Goal: Information Seeking & Learning: Learn about a topic

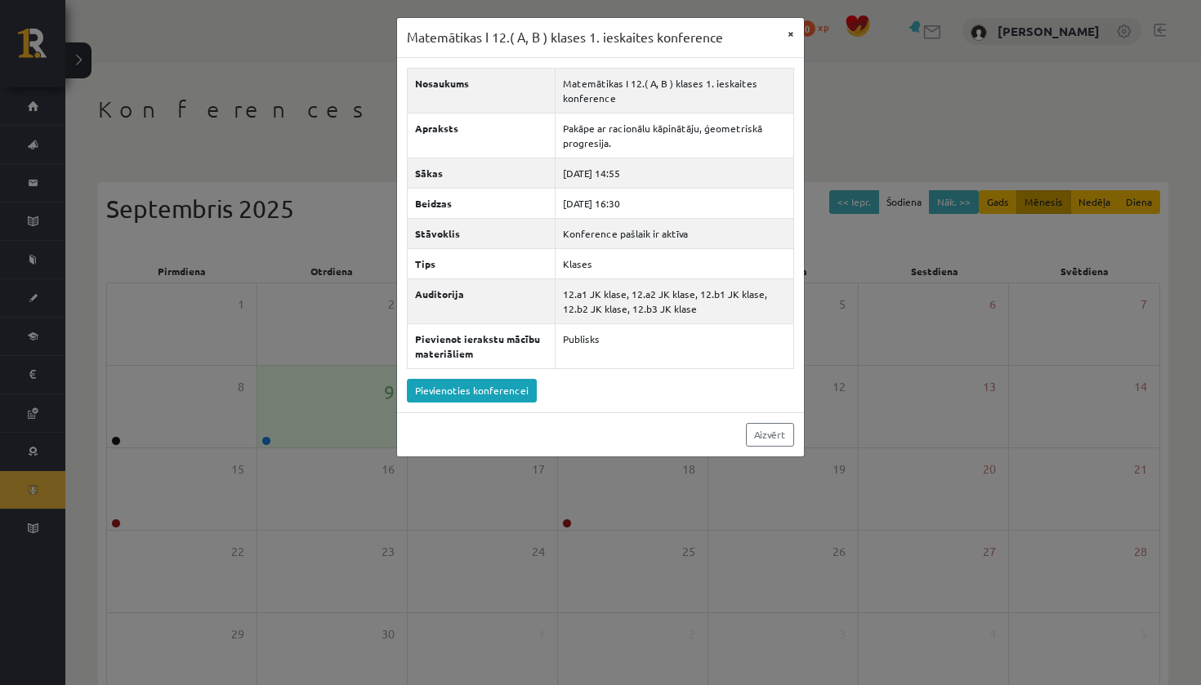
click at [796, 35] on button "×" at bounding box center [791, 33] width 26 height 31
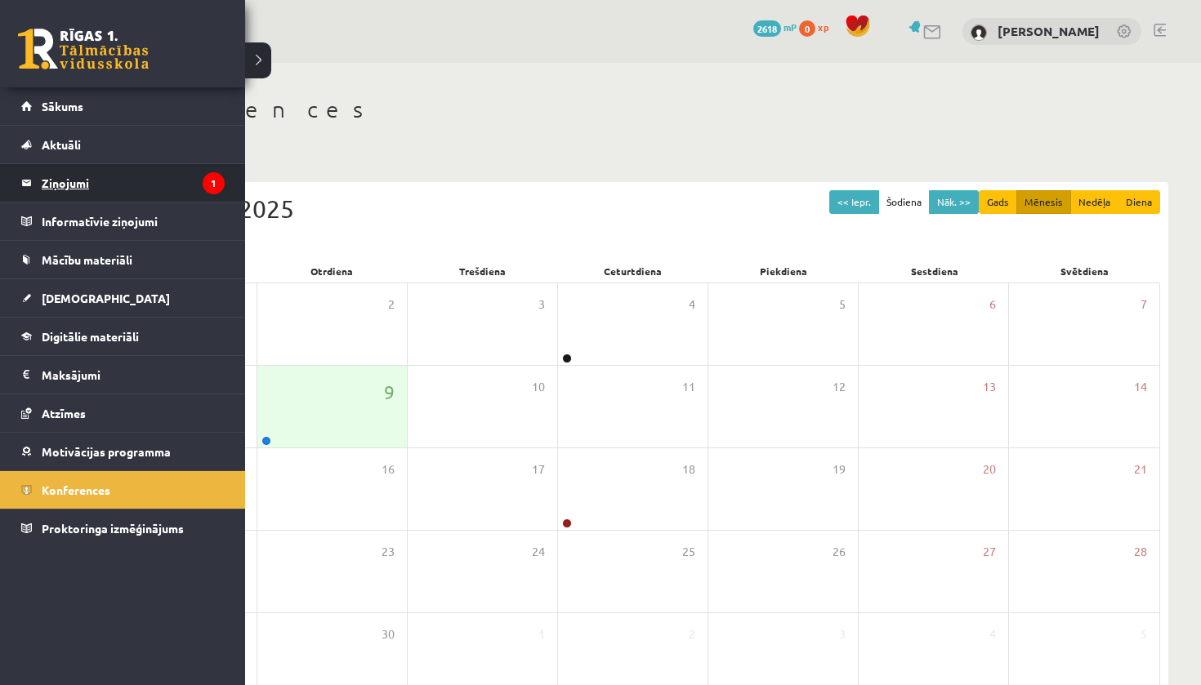
click at [105, 186] on legend "Ziņojumi 1" at bounding box center [133, 183] width 183 height 38
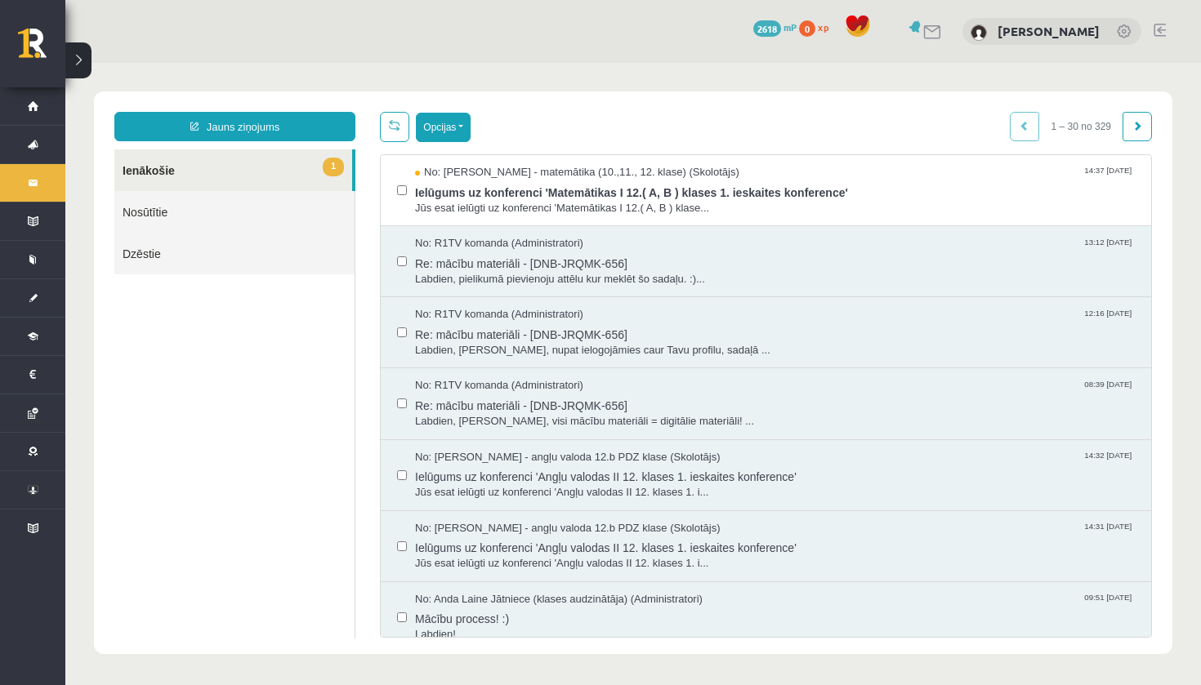
click at [443, 127] on button "Opcijas" at bounding box center [443, 127] width 55 height 29
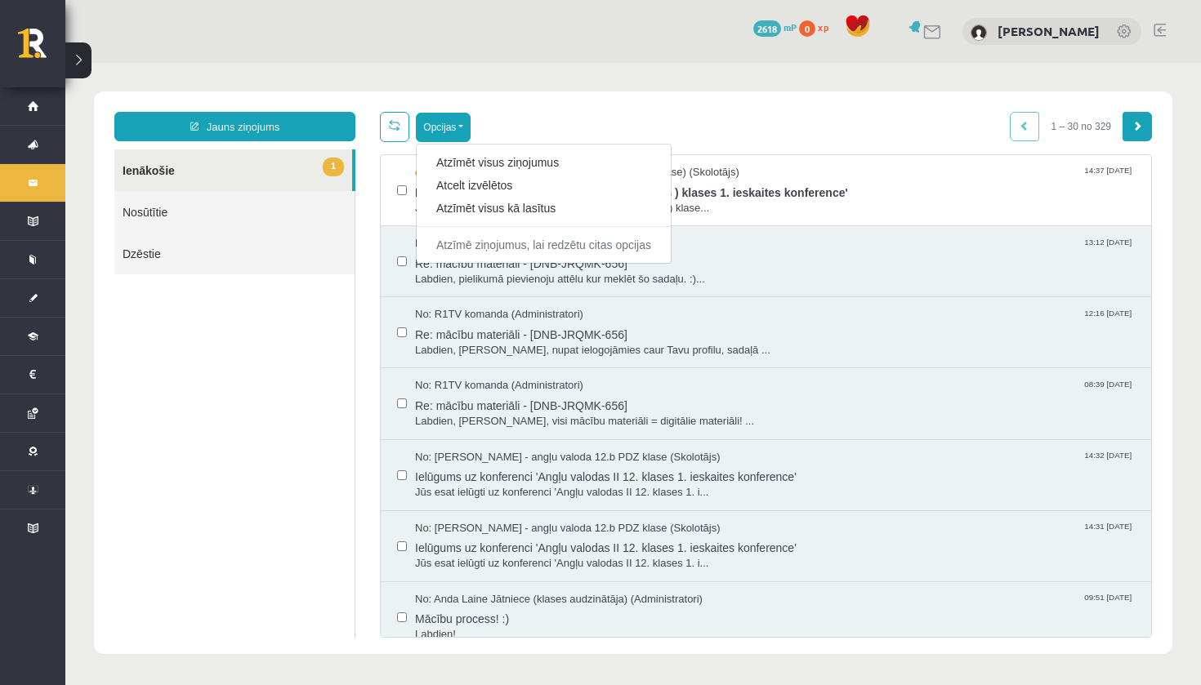
click at [1145, 134] on link at bounding box center [1136, 126] width 29 height 29
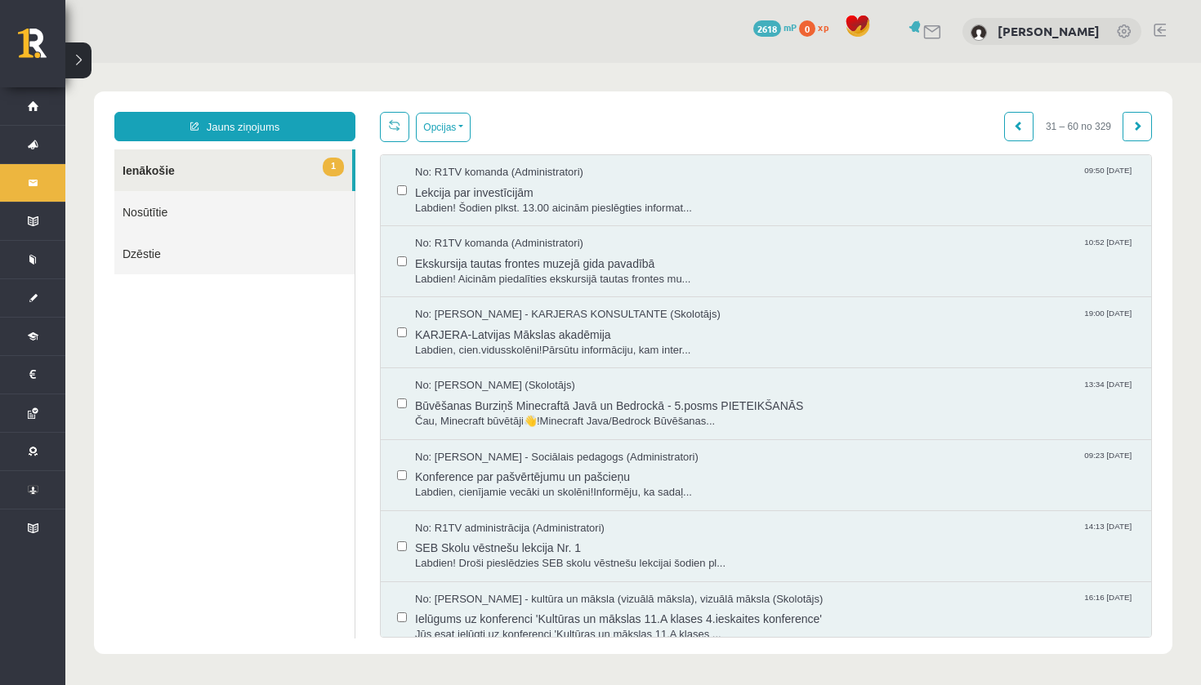
click at [1145, 134] on link at bounding box center [1136, 126] width 29 height 29
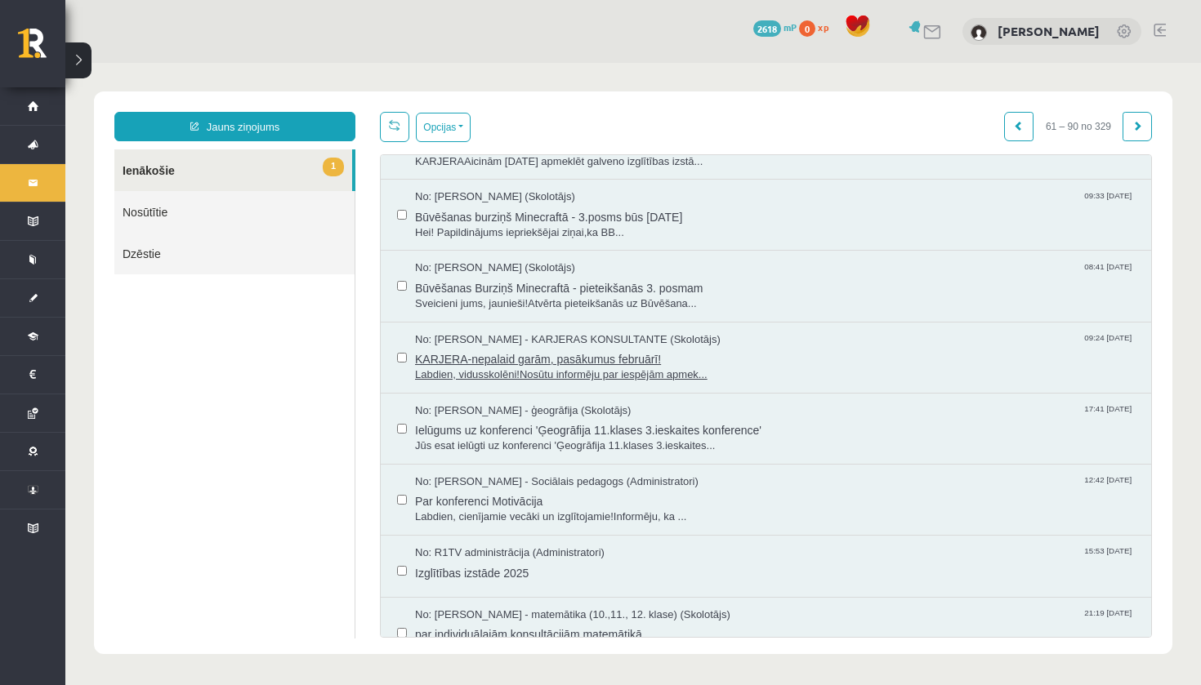
scroll to position [1602, 0]
click at [1135, 122] on span at bounding box center [1137, 126] width 10 height 10
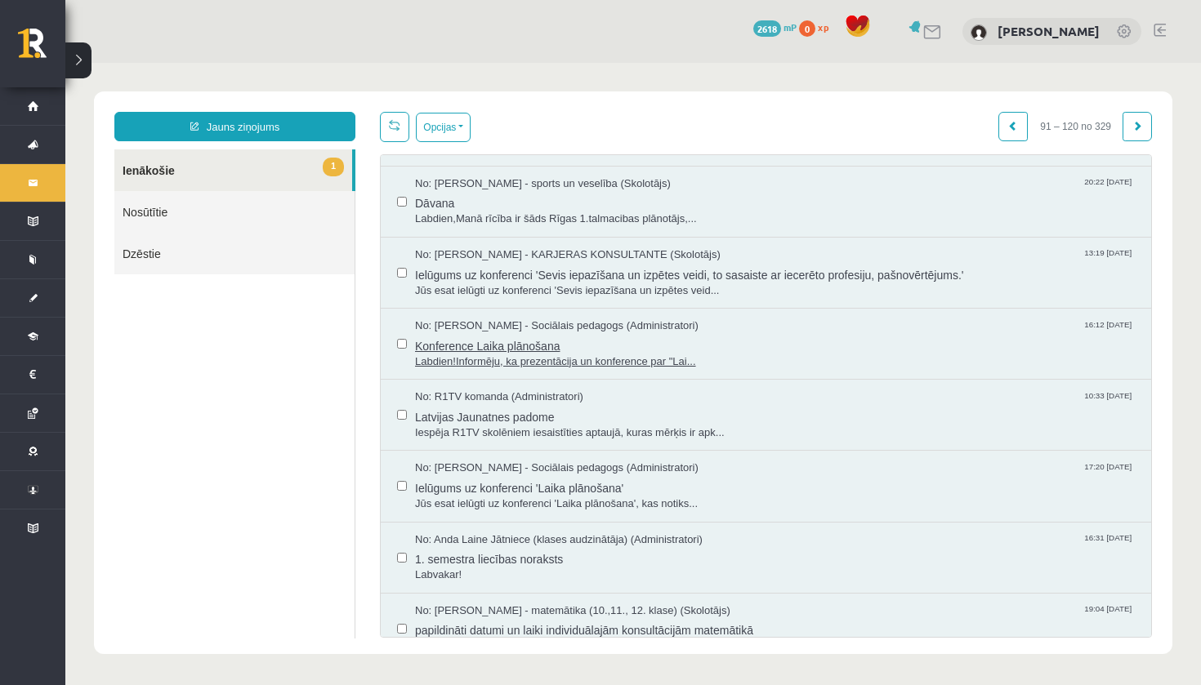
scroll to position [1625, 0]
click at [1138, 131] on span at bounding box center [1137, 126] width 10 height 10
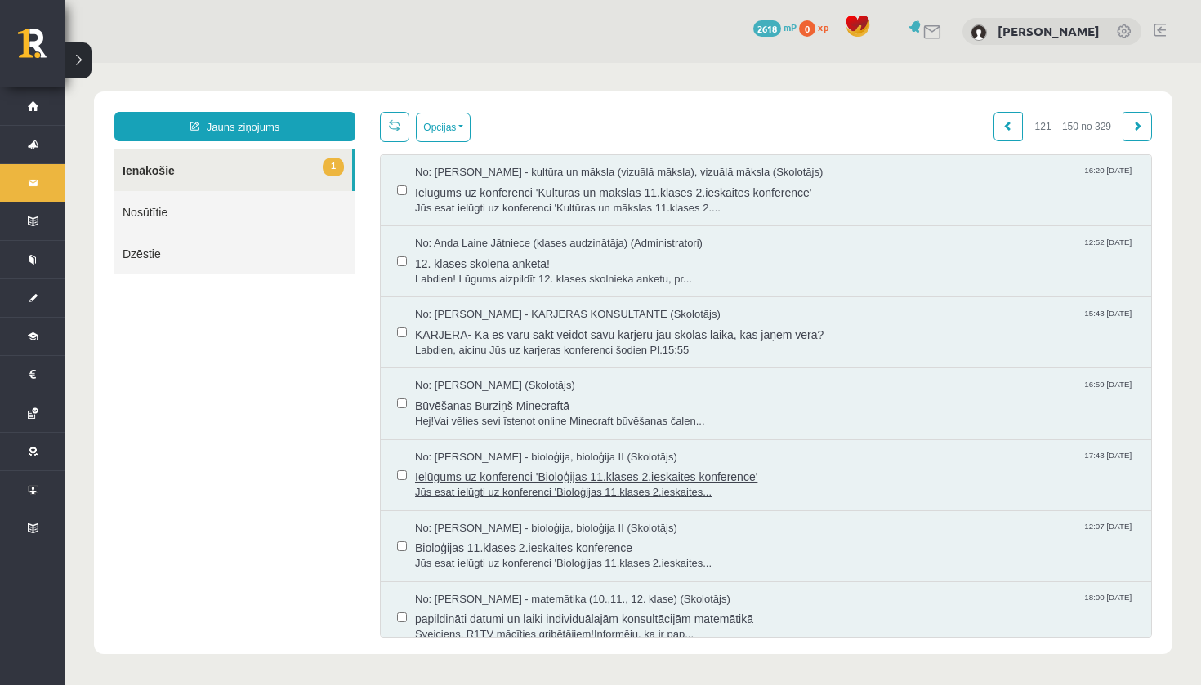
scroll to position [0, 0]
click at [1007, 122] on span at bounding box center [1008, 126] width 10 height 10
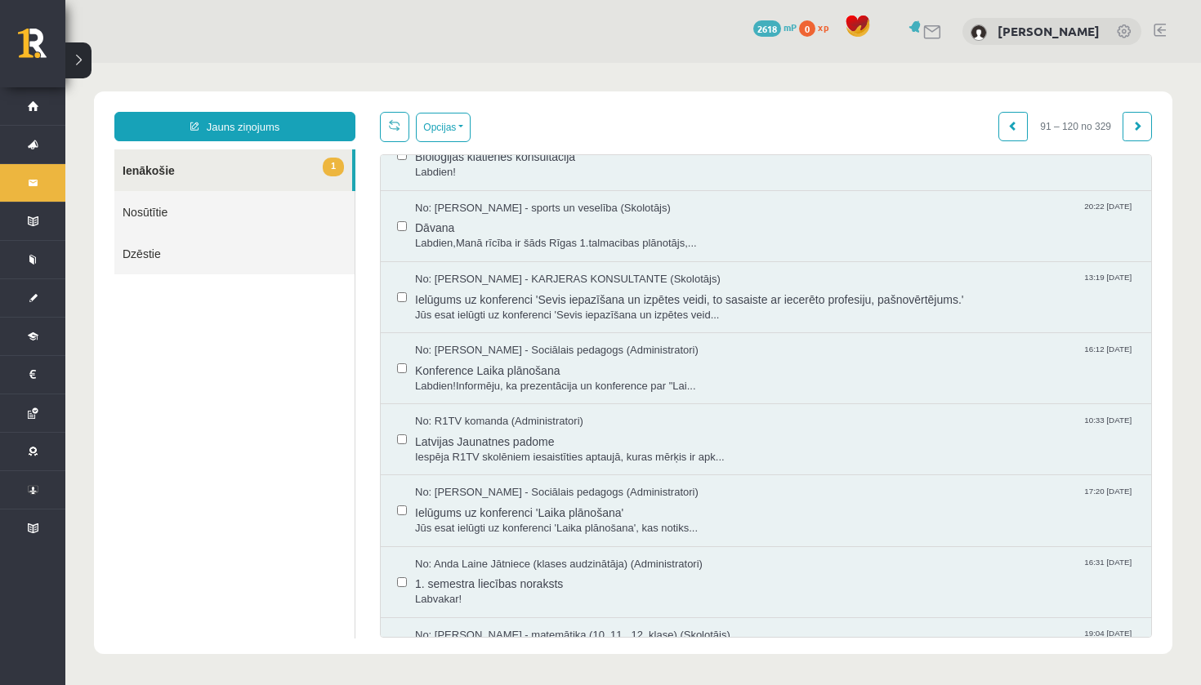
scroll to position [1584, 0]
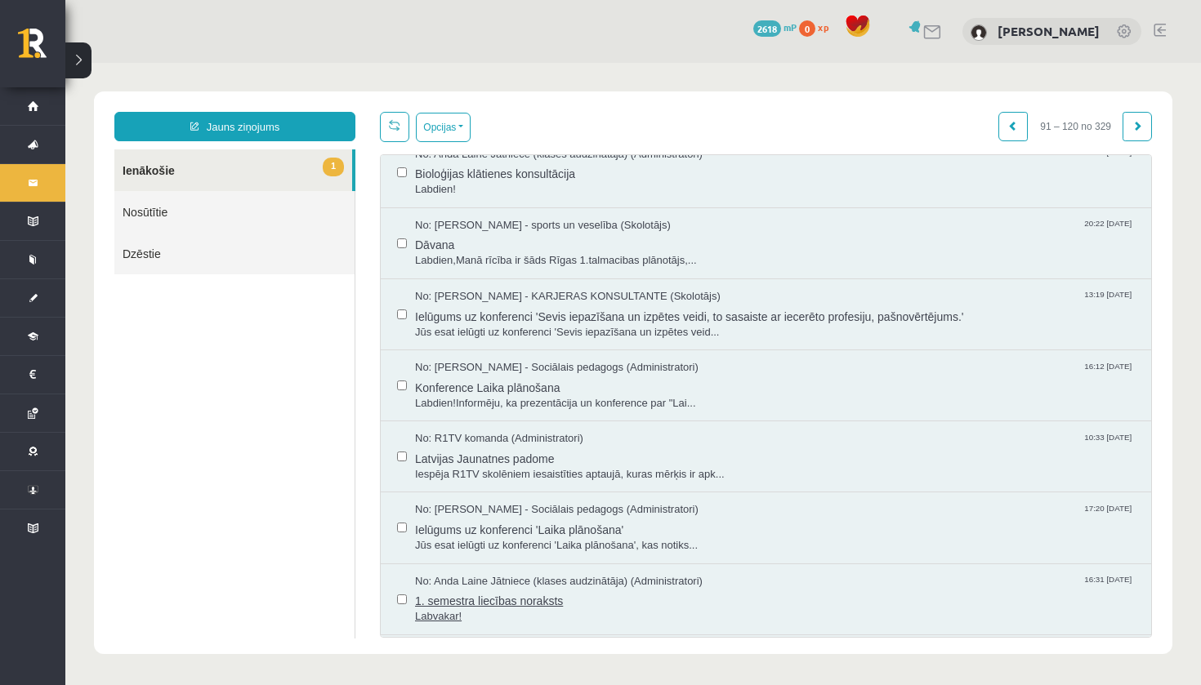
click at [570, 589] on span "1. semestra liecības noraksts" at bounding box center [775, 599] width 720 height 20
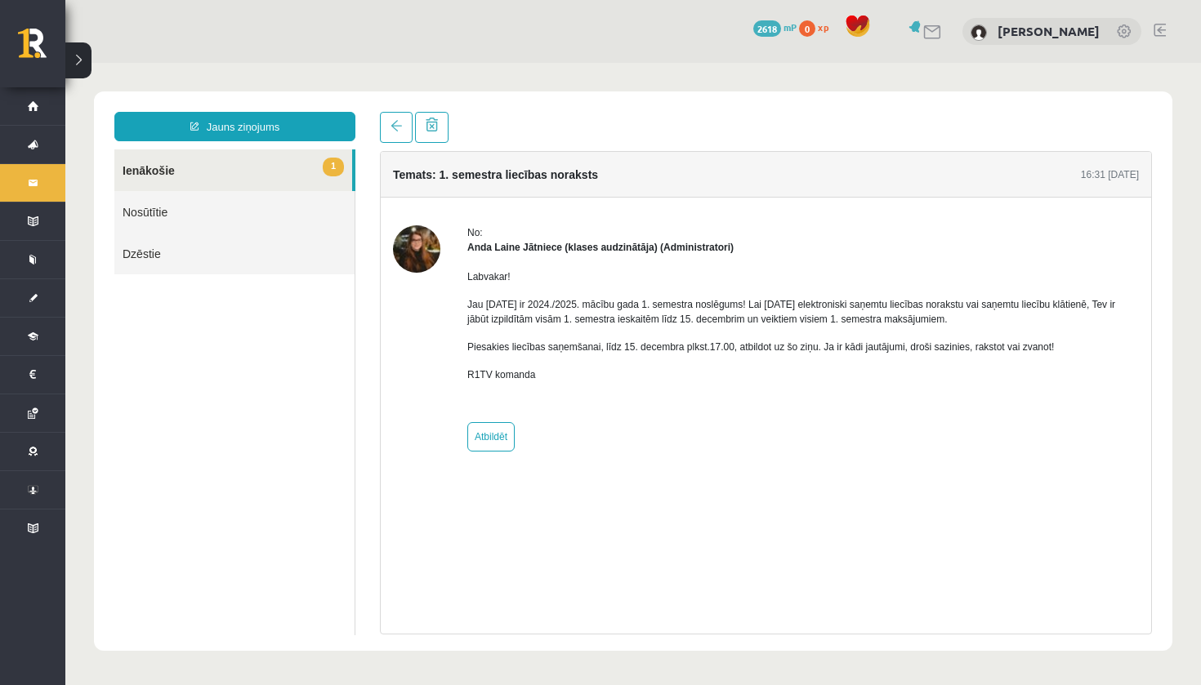
scroll to position [0, 0]
click at [396, 130] on span at bounding box center [395, 125] width 11 height 11
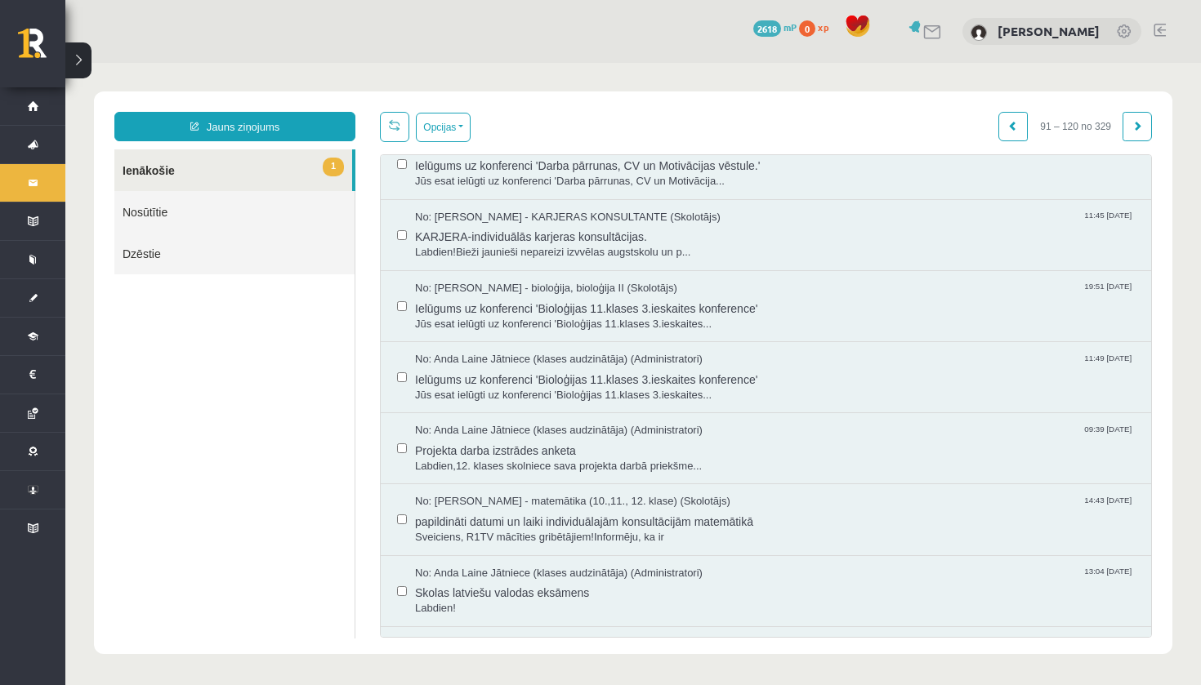
scroll to position [460, 0]
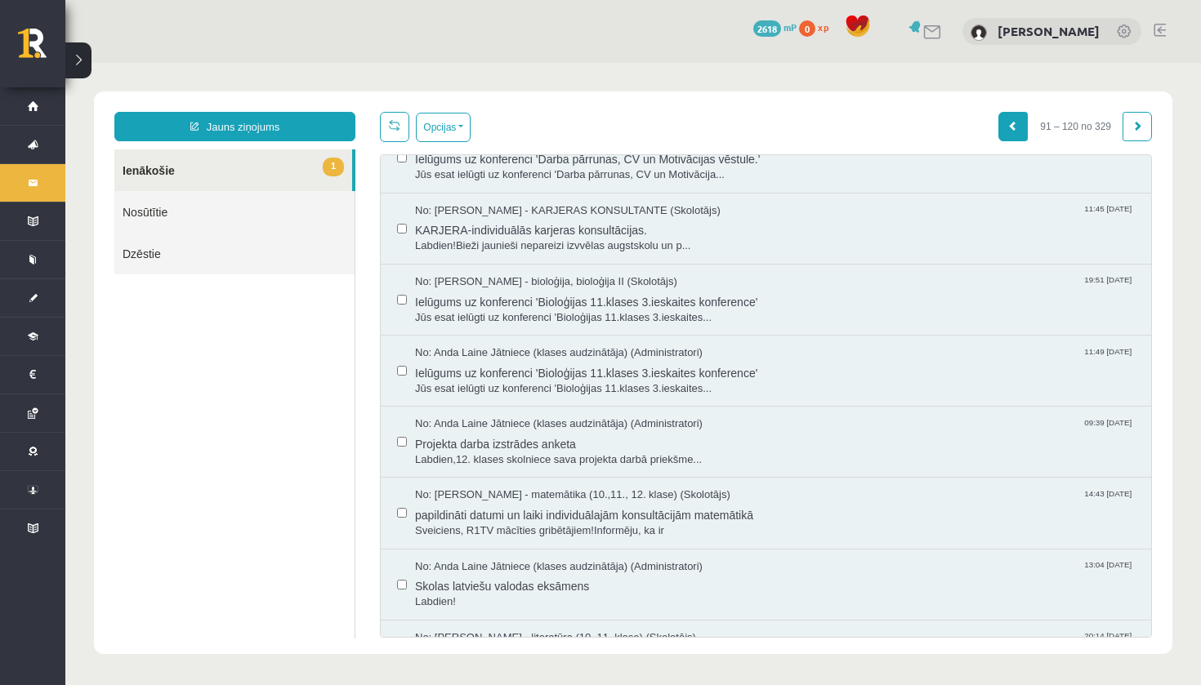
click at [1014, 127] on span at bounding box center [1013, 126] width 10 height 10
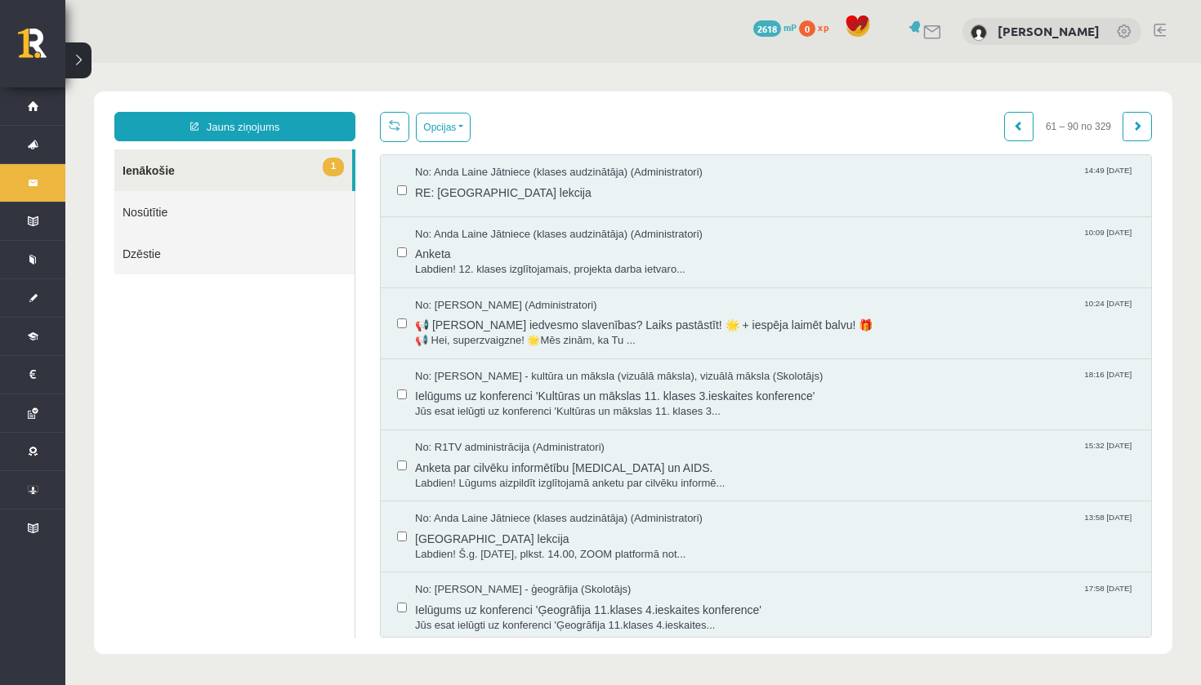
scroll to position [0, 0]
click at [1135, 133] on link at bounding box center [1136, 126] width 29 height 29
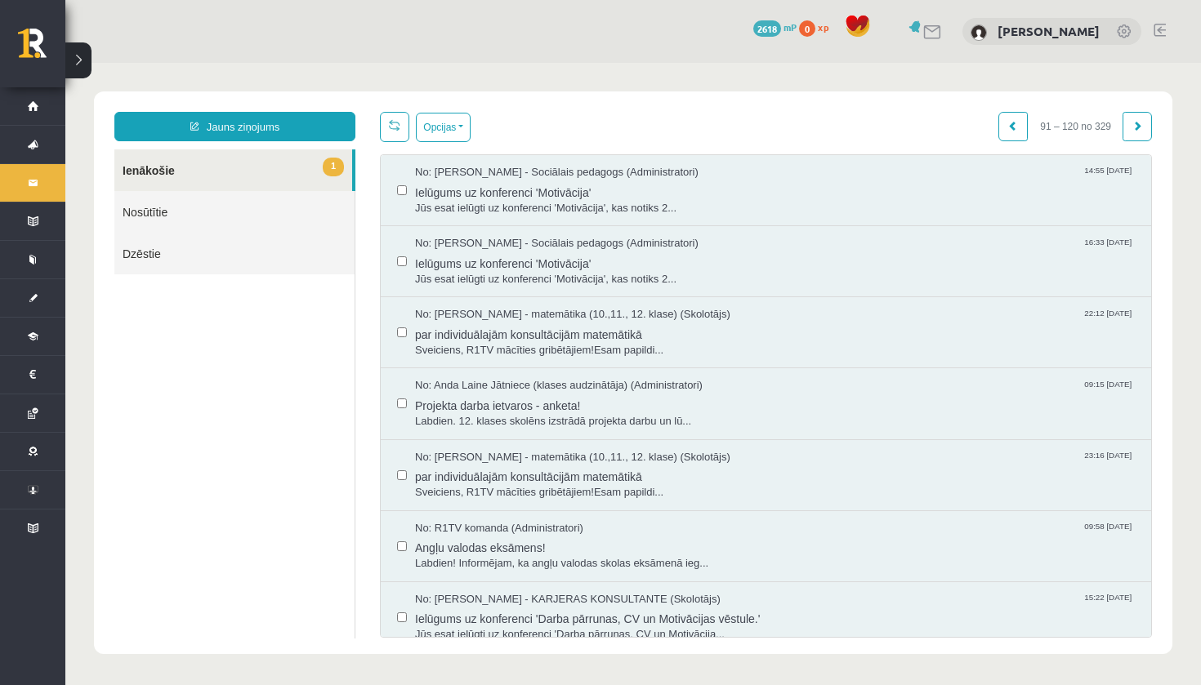
click at [1129, 129] on link at bounding box center [1136, 126] width 29 height 29
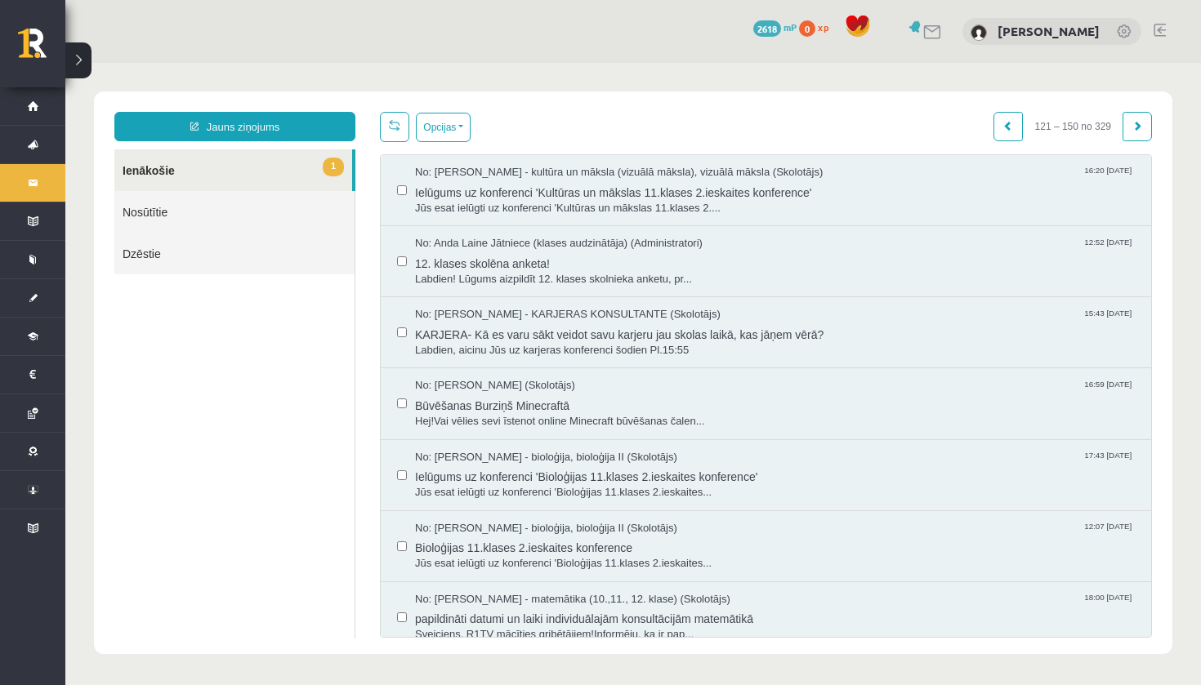
click at [1129, 129] on link at bounding box center [1136, 126] width 29 height 29
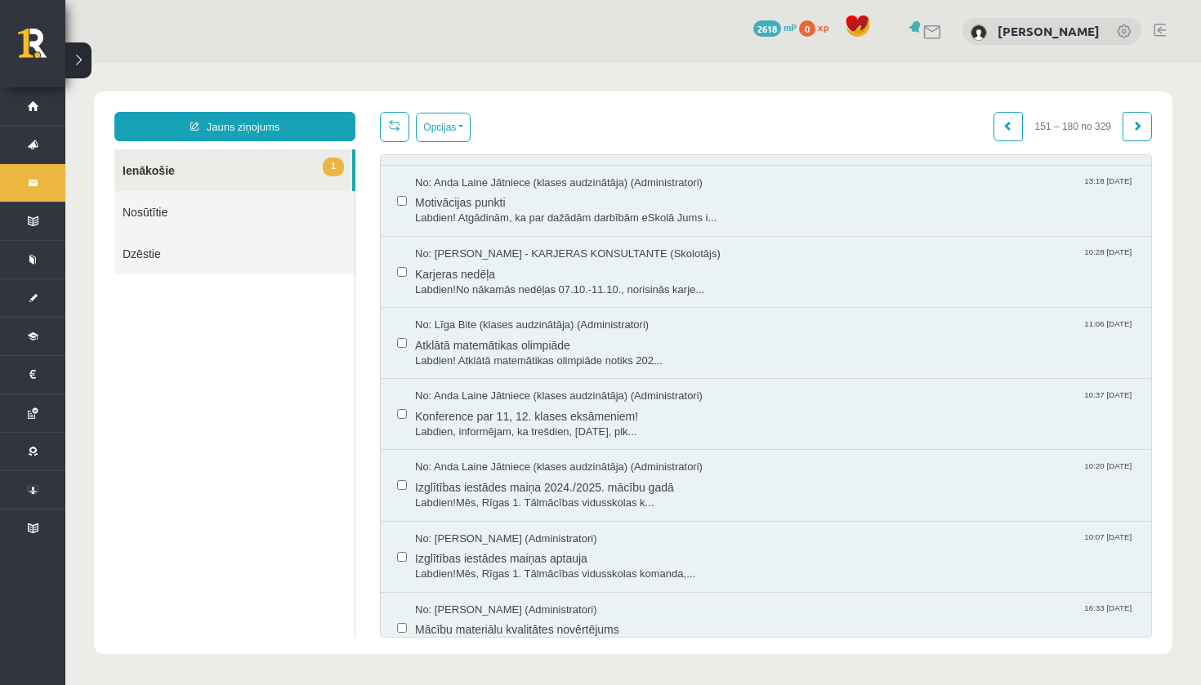
scroll to position [1625, 0]
click at [1137, 125] on span at bounding box center [1137, 126] width 10 height 10
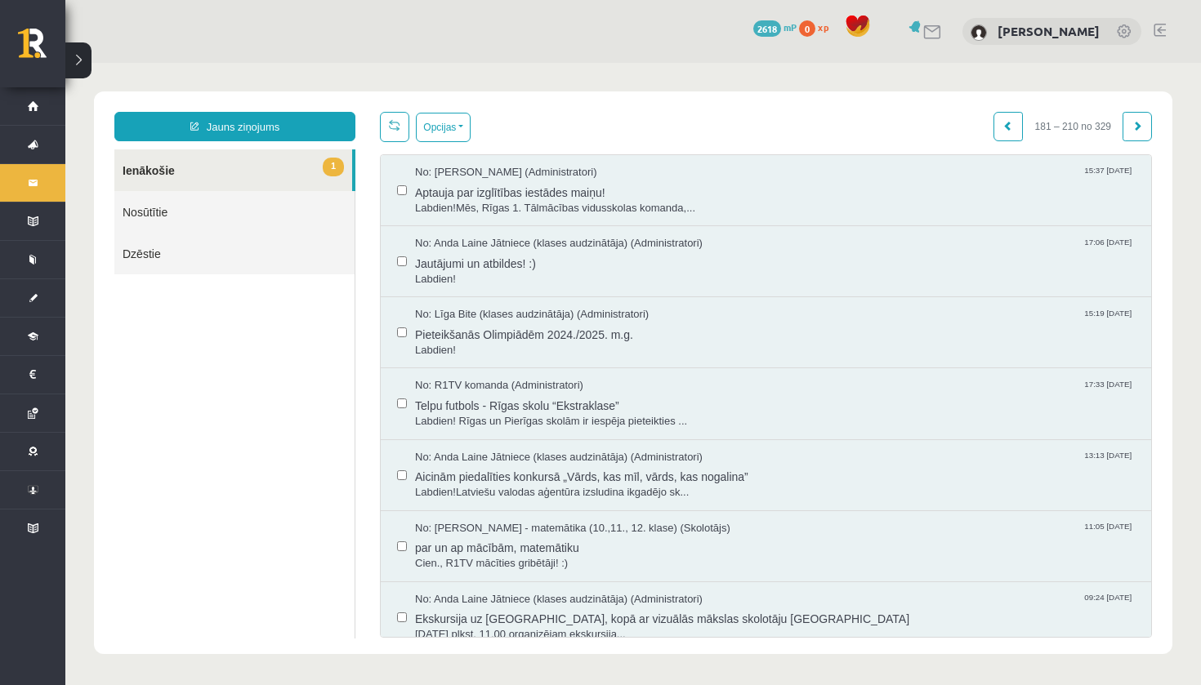
scroll to position [0, 0]
click at [1134, 136] on link at bounding box center [1136, 126] width 29 height 29
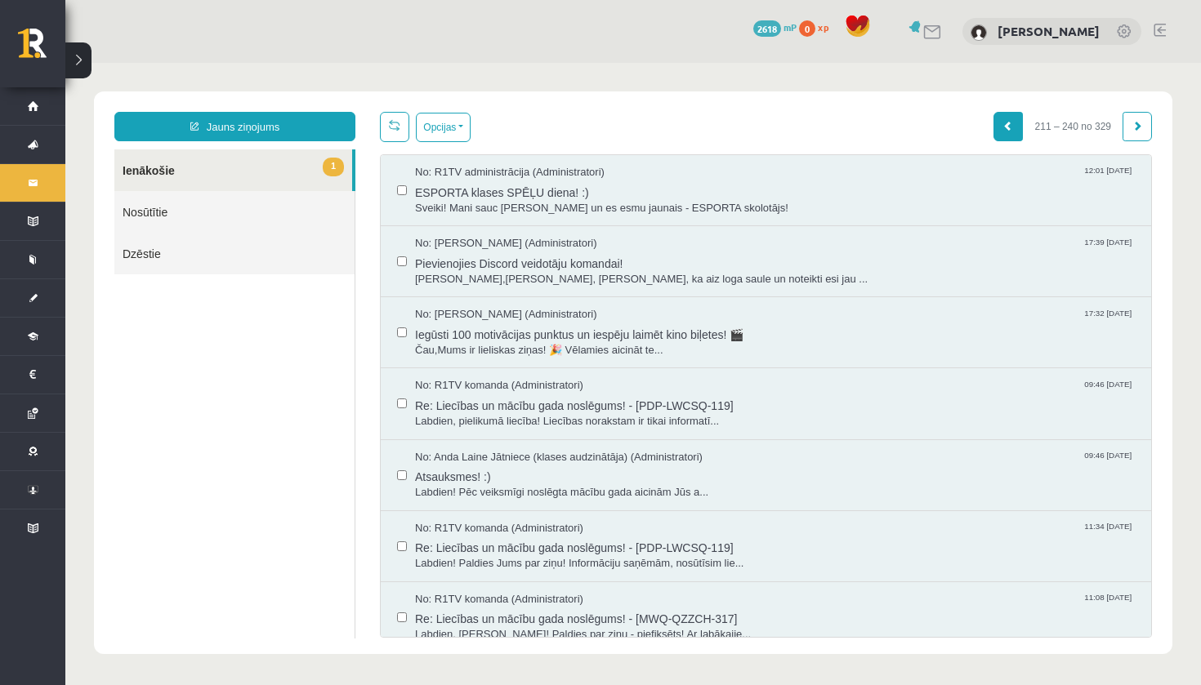
click at [1010, 130] on link at bounding box center [1007, 126] width 29 height 29
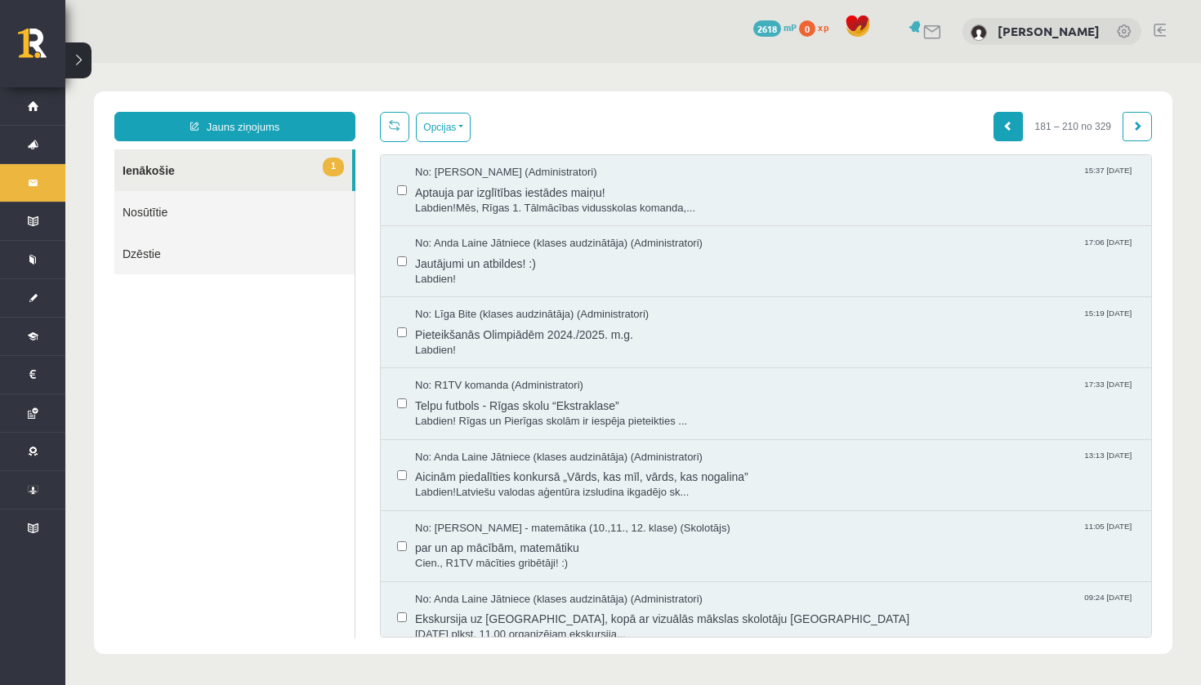
click at [1013, 132] on link at bounding box center [1007, 126] width 29 height 29
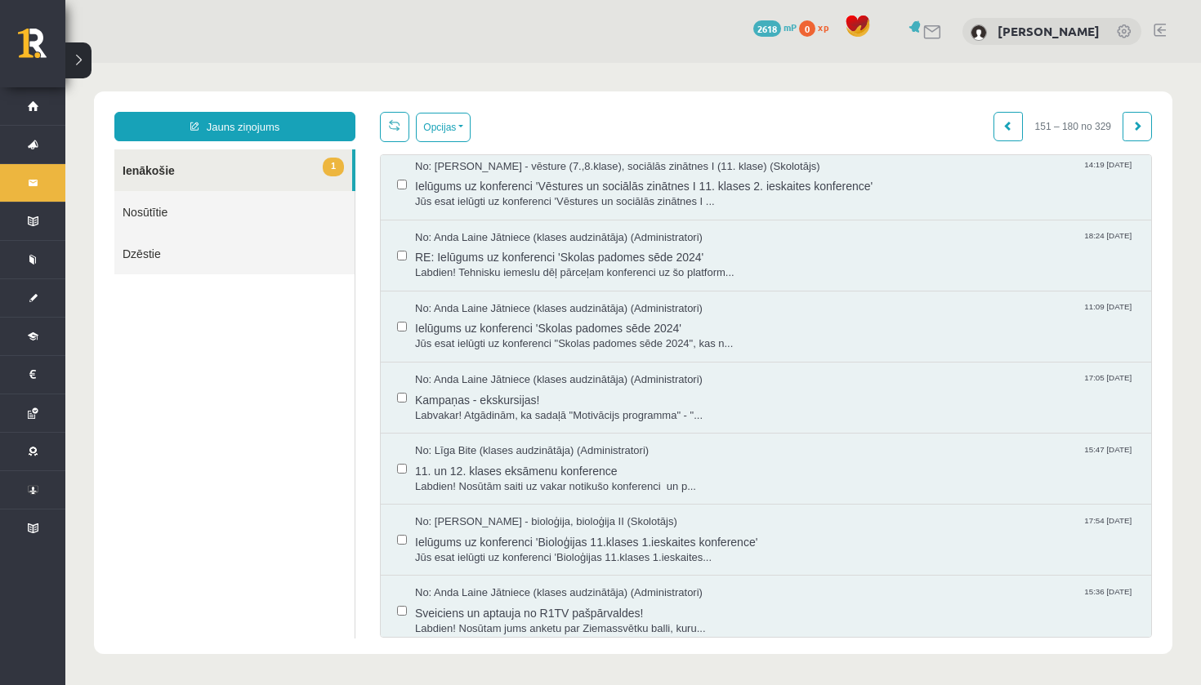
scroll to position [936, 0]
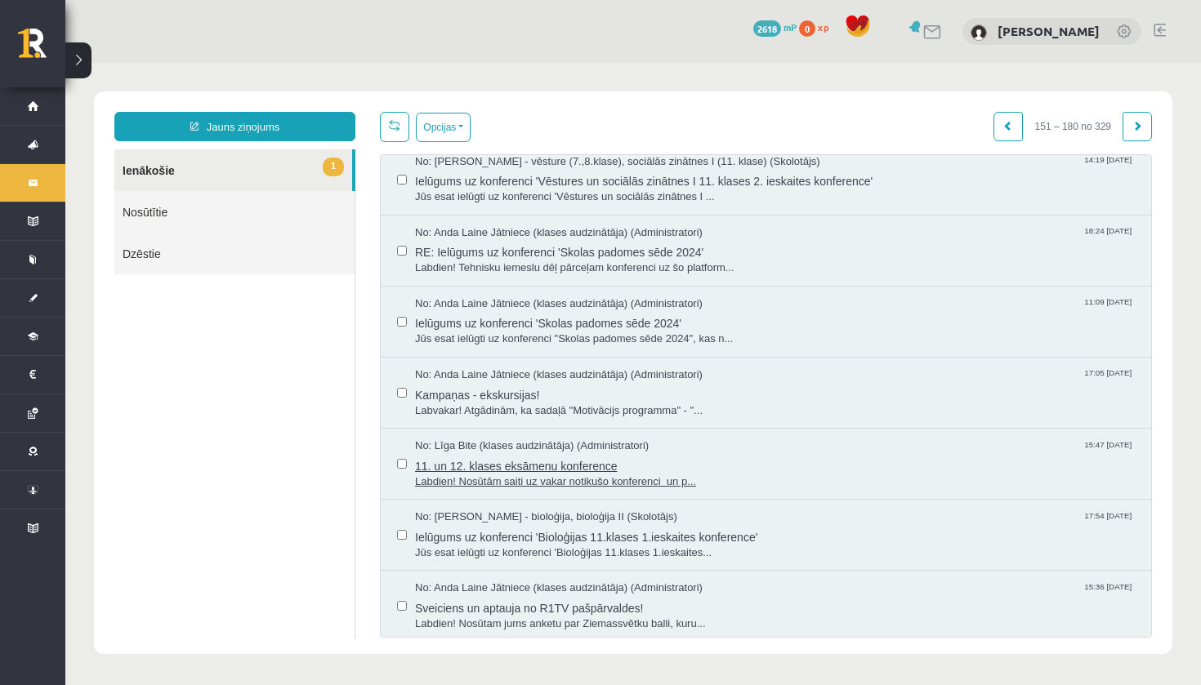
click at [636, 454] on span "11. un 12. klases eksāmenu konference" at bounding box center [775, 464] width 720 height 20
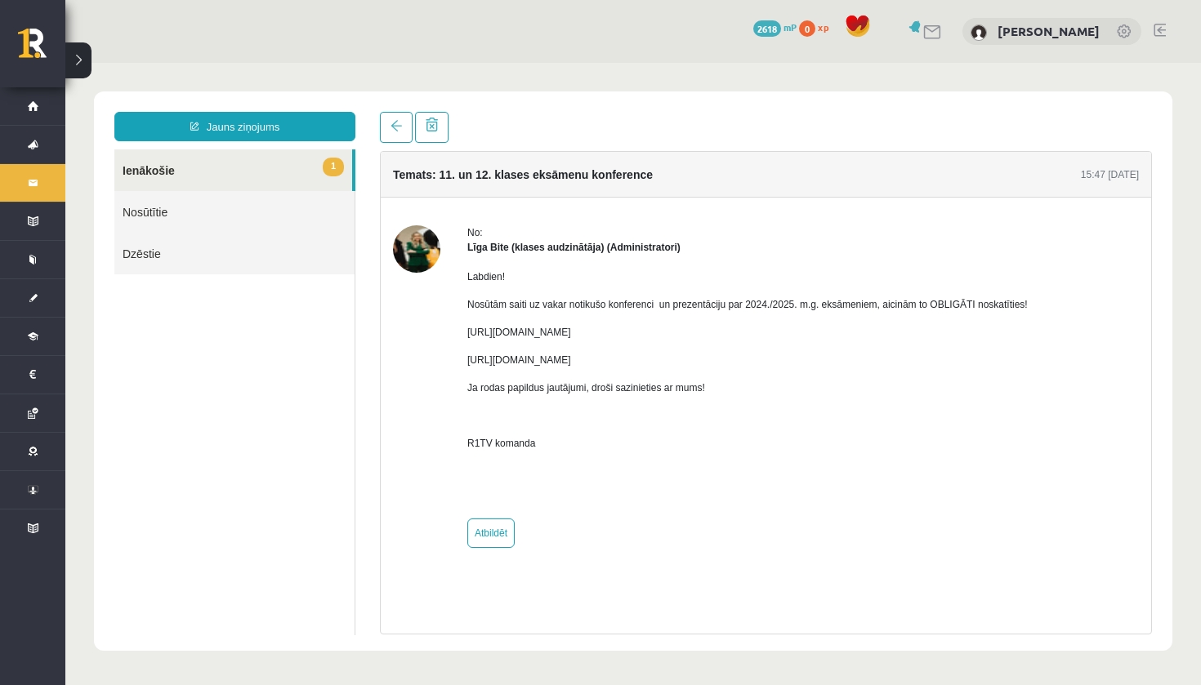
scroll to position [0, 0]
click at [396, 123] on span at bounding box center [395, 125] width 11 height 11
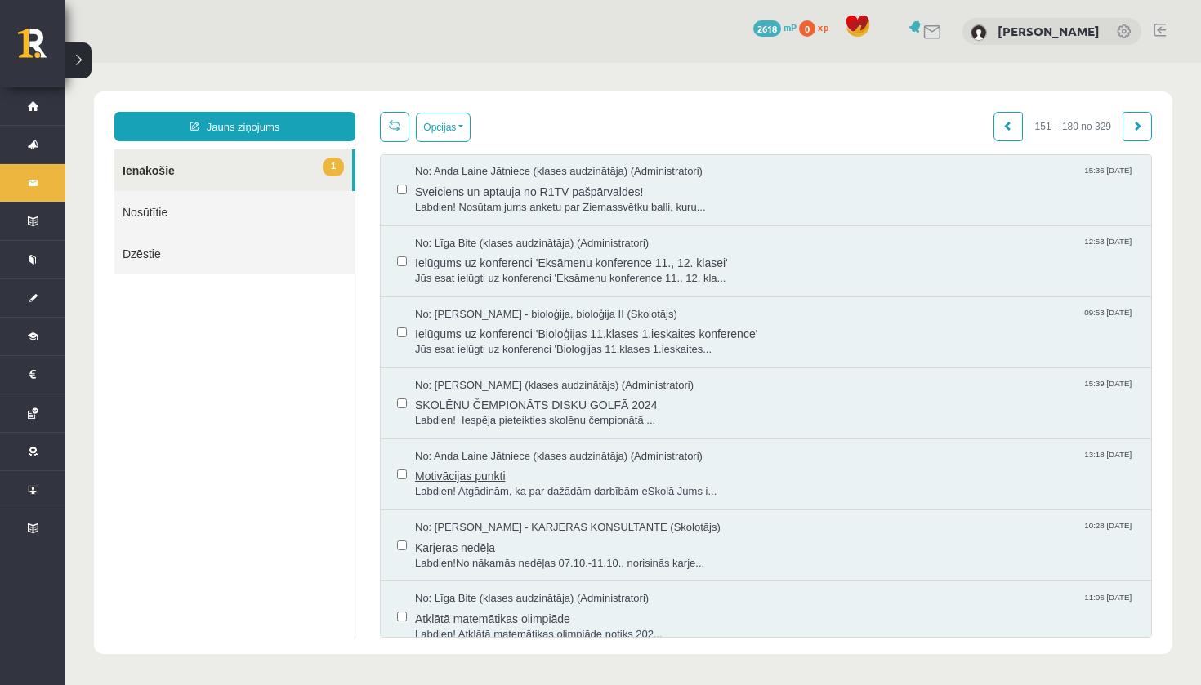
scroll to position [1352, 0]
click at [291, 266] on link "Dzēstie" at bounding box center [234, 254] width 240 height 42
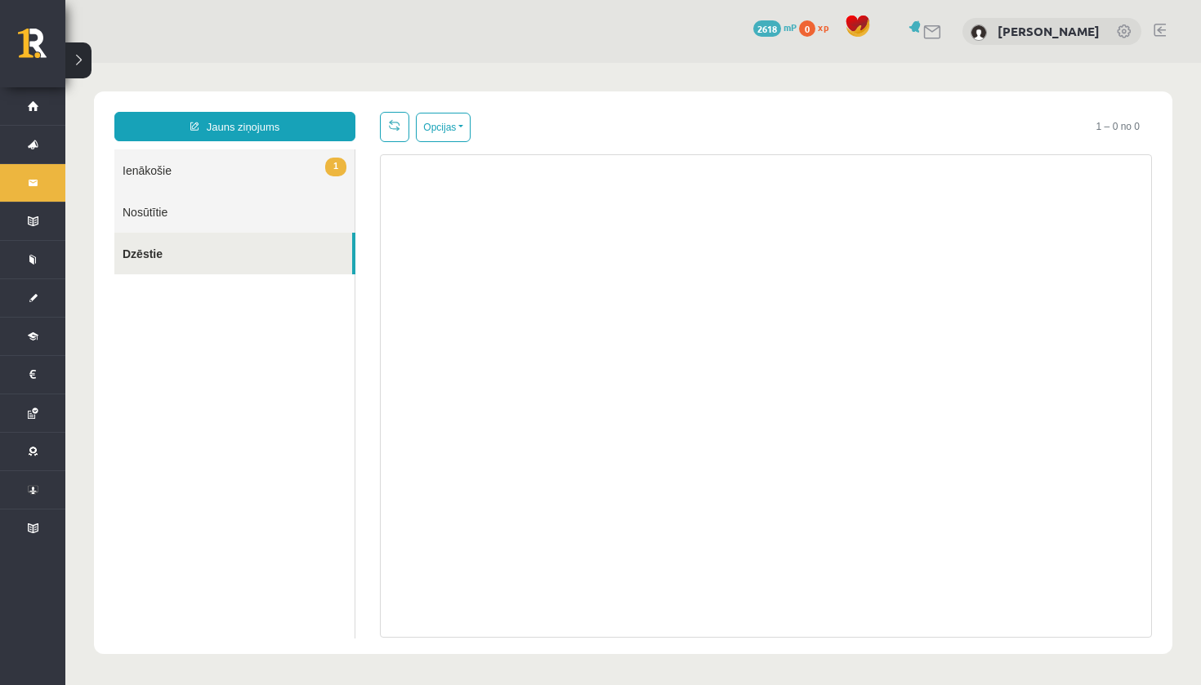
scroll to position [0, 0]
click at [287, 172] on link "1 Ienākošie" at bounding box center [234, 170] width 240 height 42
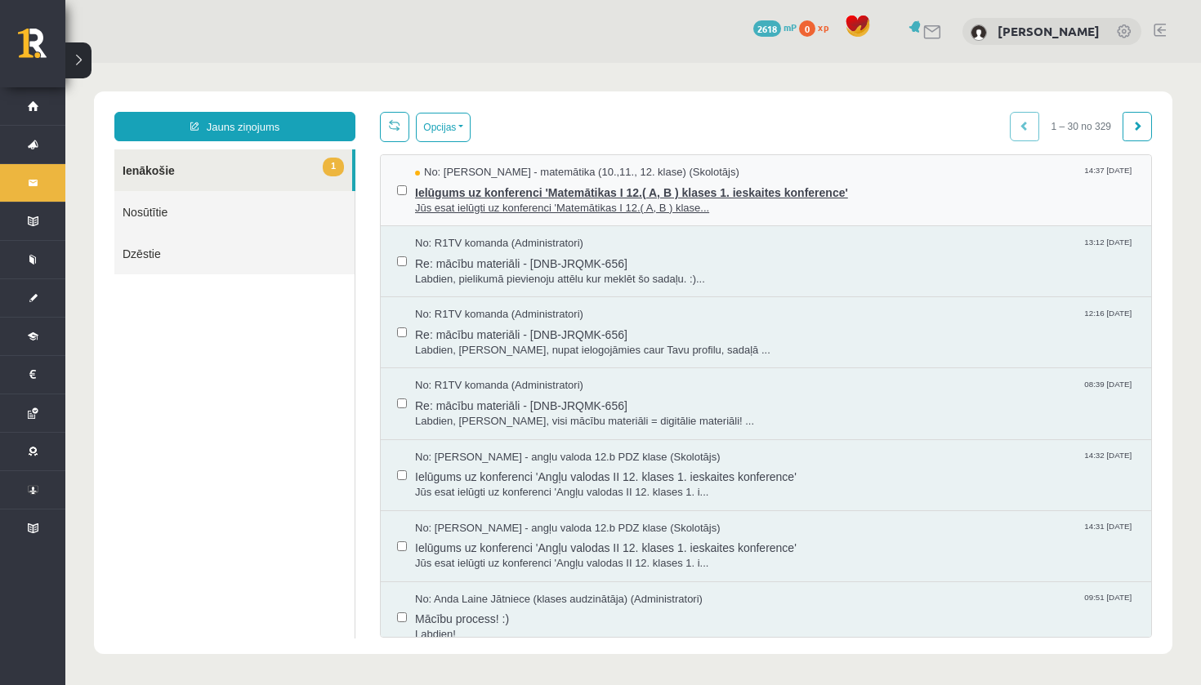
click at [589, 187] on span "Ielūgums uz konferenci 'Matemātikas I 12.( A, B ) klases 1. ieskaites konferenc…" at bounding box center [775, 191] width 720 height 20
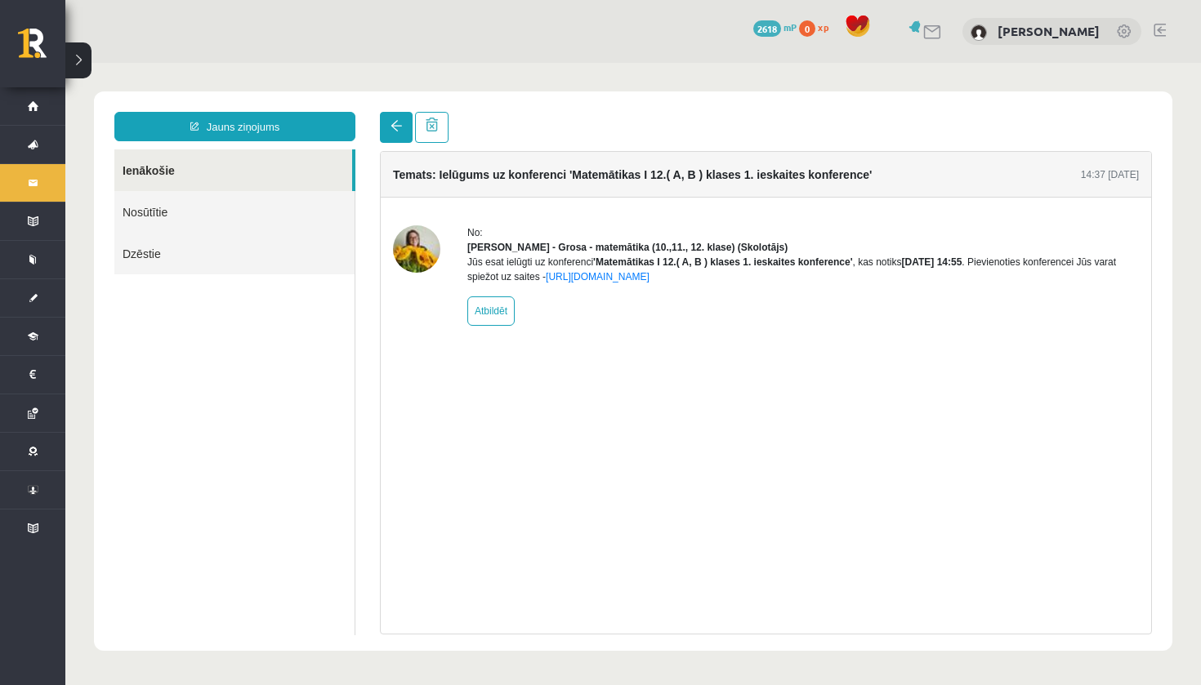
click at [399, 136] on link at bounding box center [396, 127] width 33 height 31
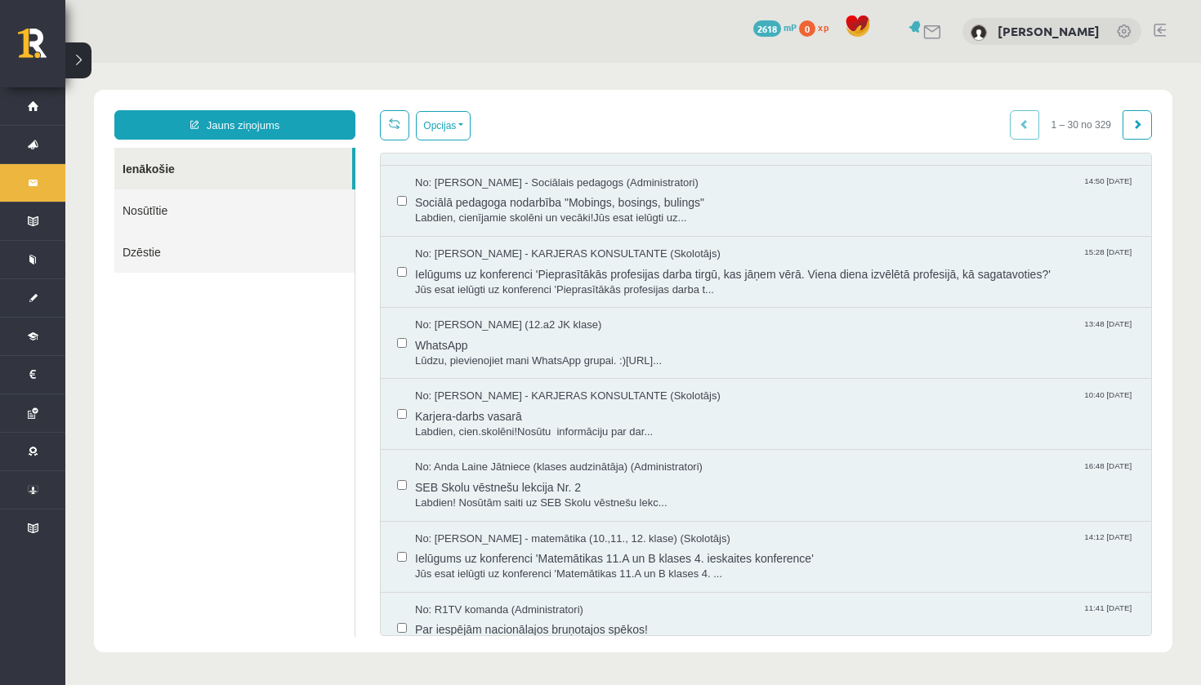
scroll to position [2, 0]
click at [1138, 132] on link at bounding box center [1136, 124] width 29 height 29
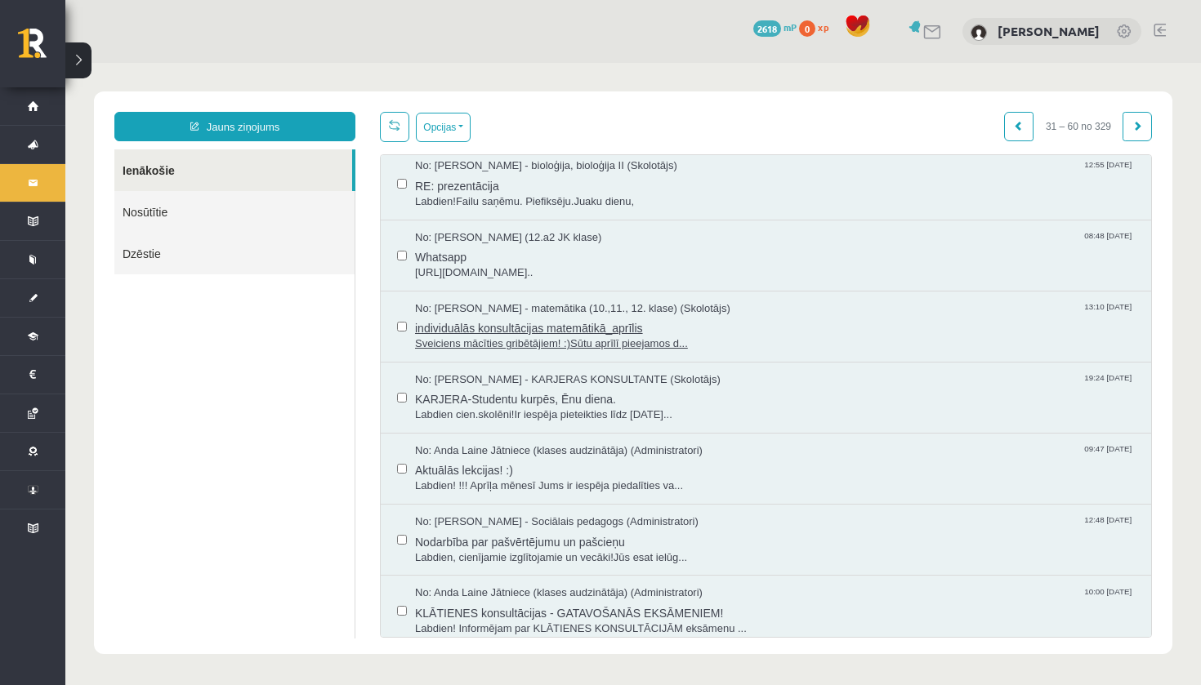
scroll to position [790, 0]
click at [649, 265] on span "[URL][DOMAIN_NAME].." at bounding box center [775, 273] width 720 height 16
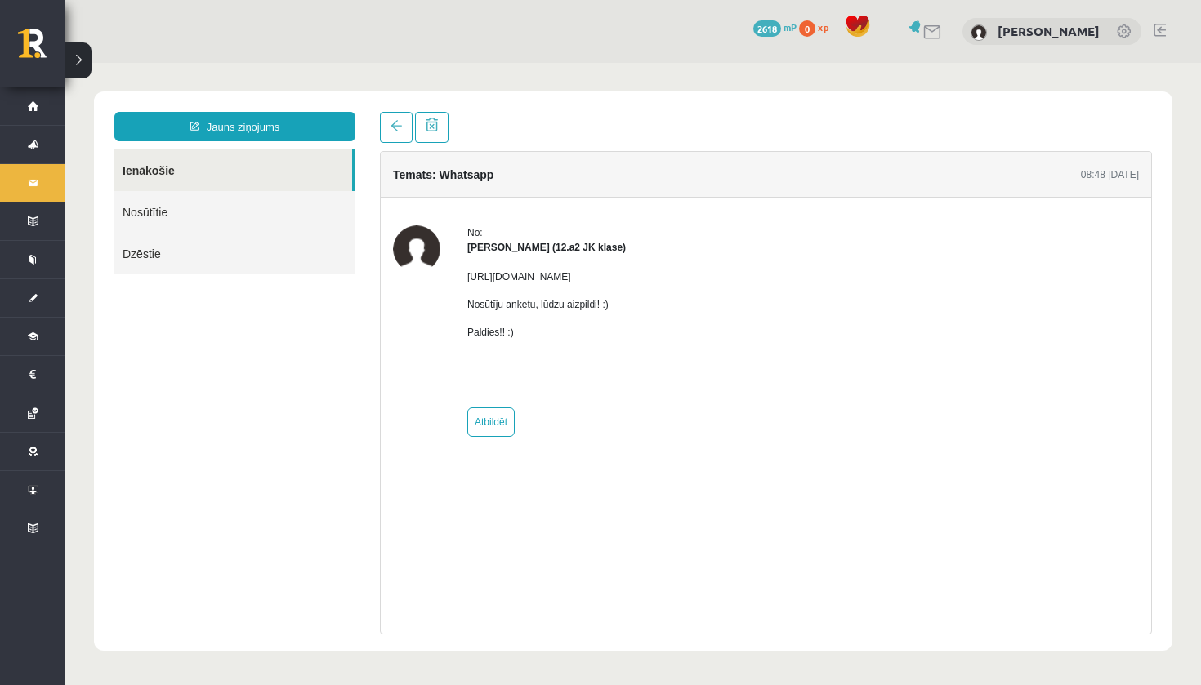
scroll to position [0, 0]
click at [399, 131] on span at bounding box center [395, 125] width 11 height 11
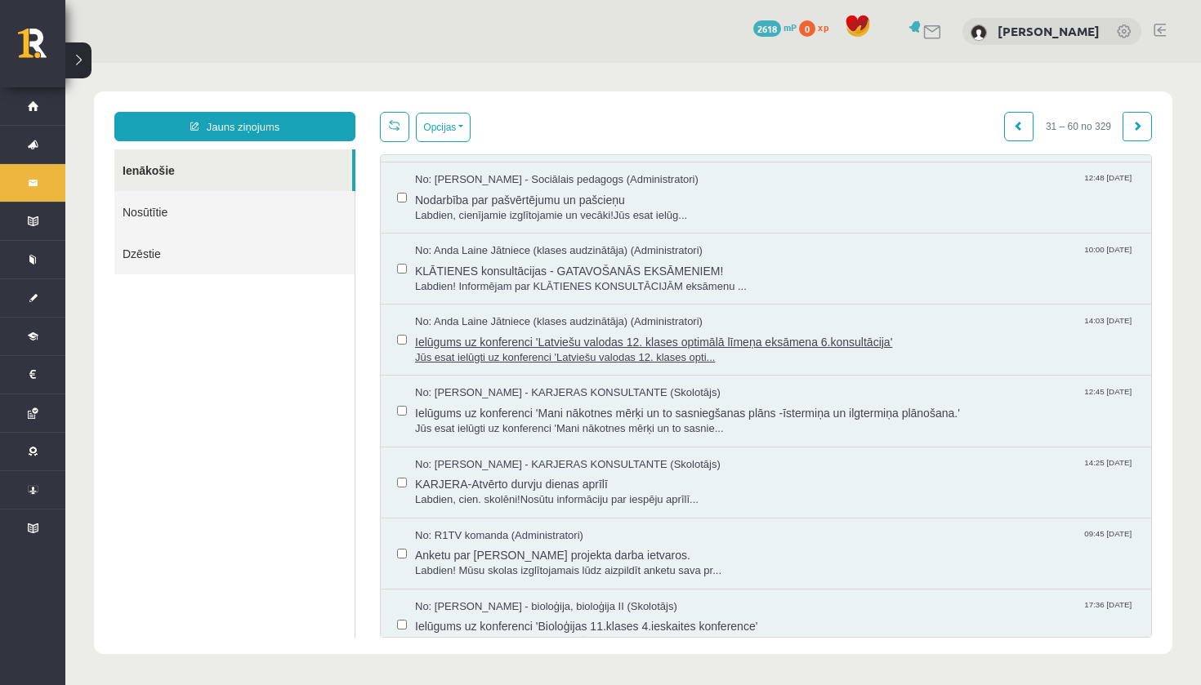
scroll to position [1132, 0]
click at [1134, 131] on span at bounding box center [1137, 126] width 10 height 10
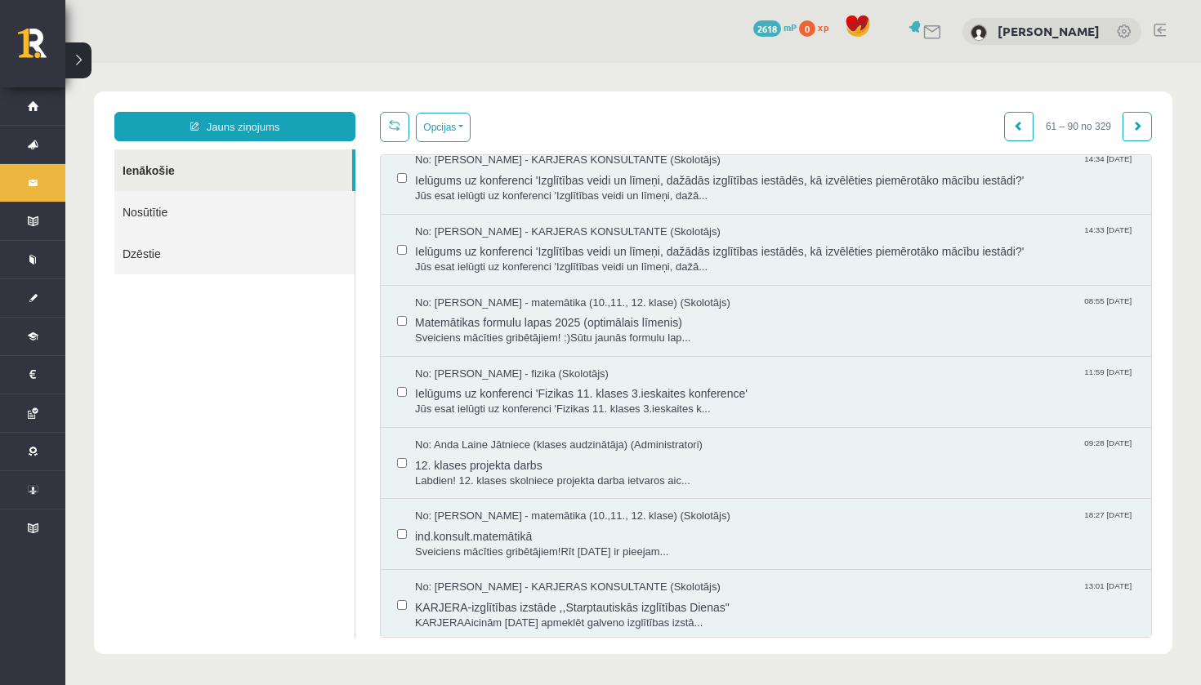
scroll to position [1143, 0]
click at [709, 452] on span "12. klases projekta darbs" at bounding box center [775, 462] width 720 height 20
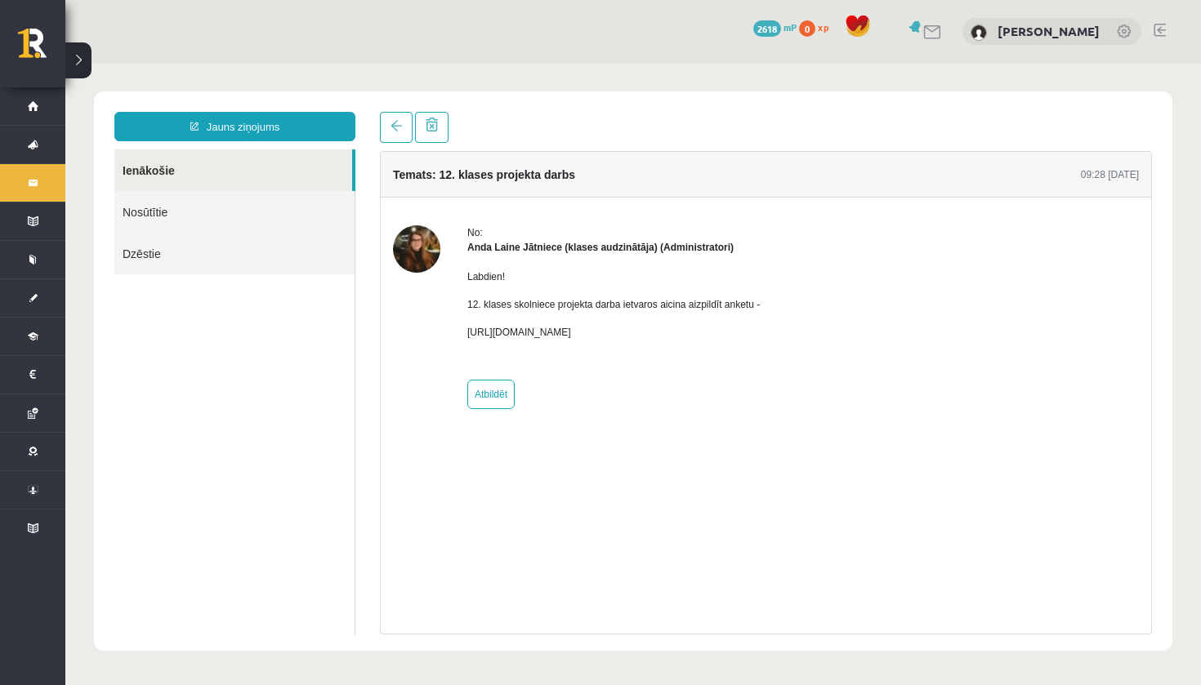
scroll to position [0, 0]
click at [395, 132] on link at bounding box center [396, 127] width 33 height 31
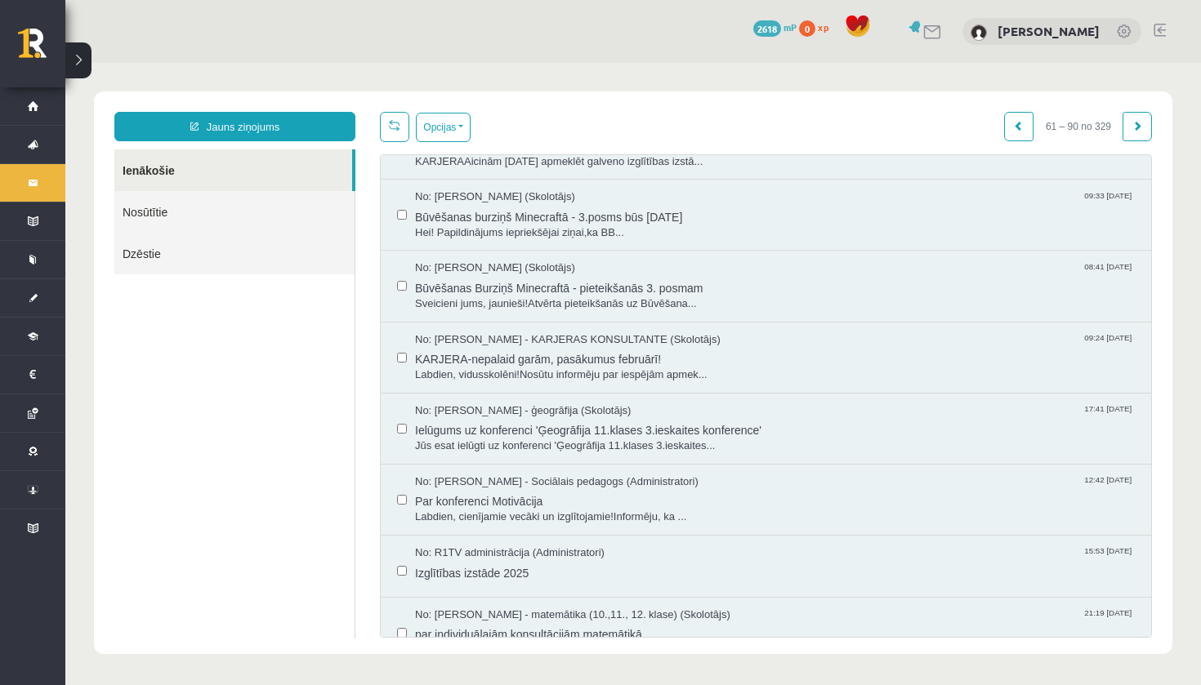
scroll to position [1602, 0]
click at [1136, 123] on span at bounding box center [1137, 126] width 10 height 10
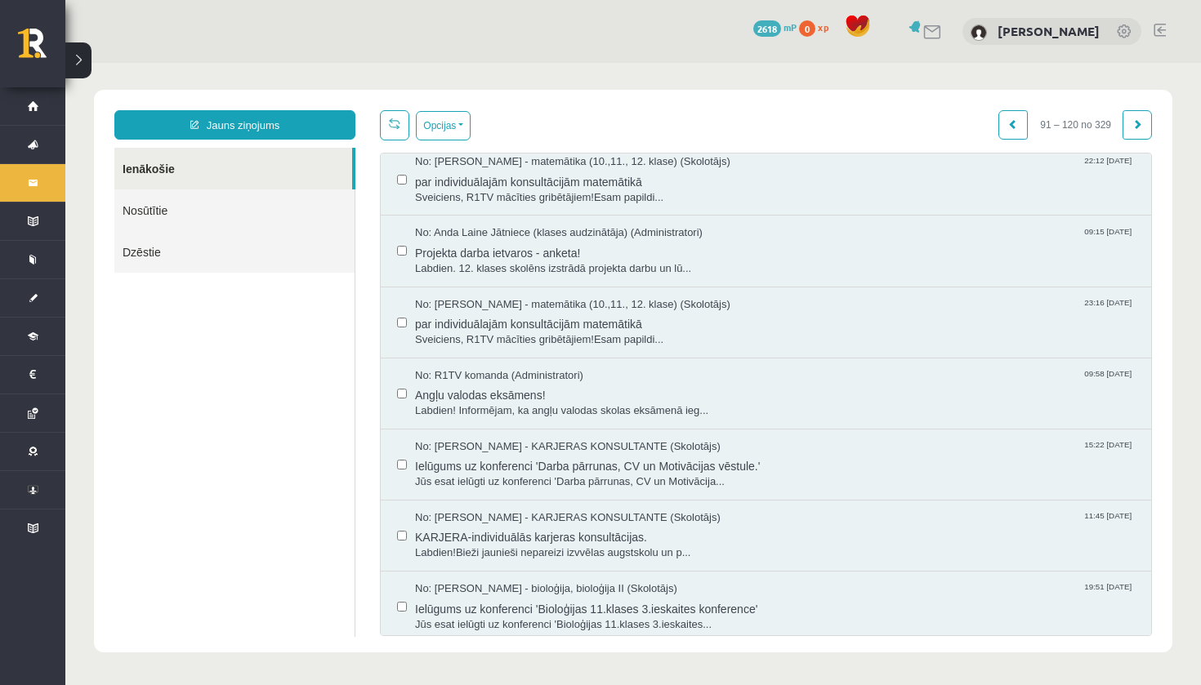
scroll to position [152, 0]
click at [714, 403] on span "Labdien! Informējam, ka angļu valodas skolas eksāmenā ieg..." at bounding box center [775, 411] width 720 height 16
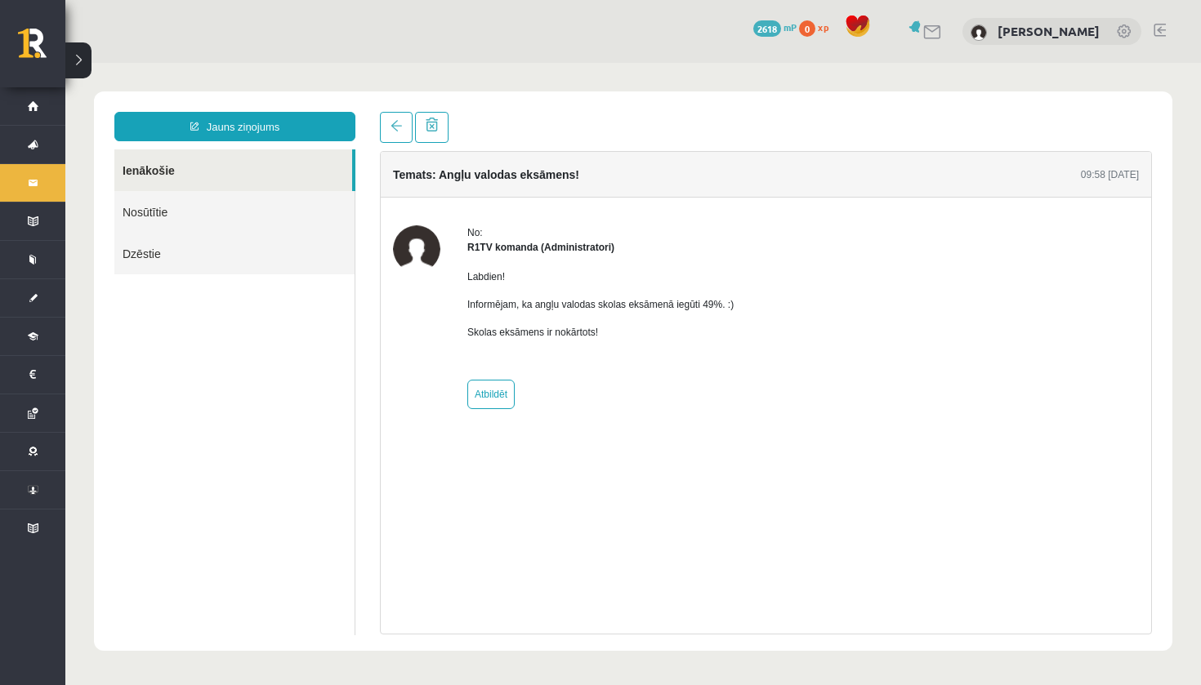
scroll to position [0, 0]
click at [400, 126] on span at bounding box center [395, 125] width 11 height 11
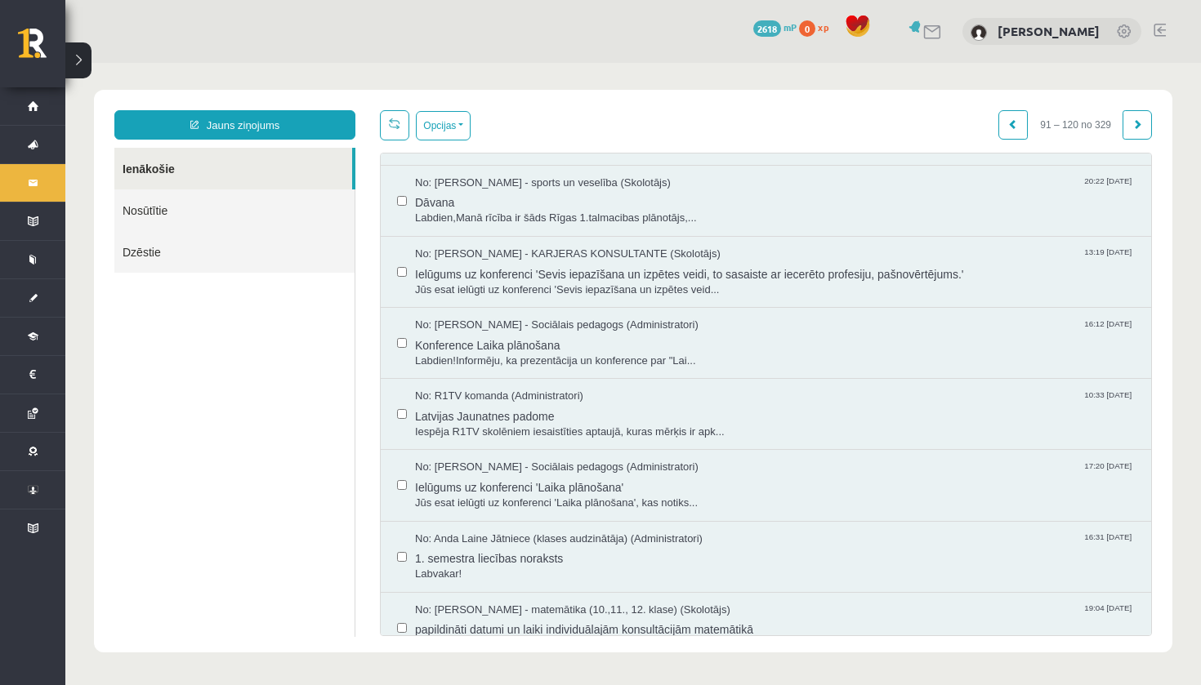
scroll to position [2, 0]
click at [1144, 127] on link at bounding box center [1136, 124] width 29 height 29
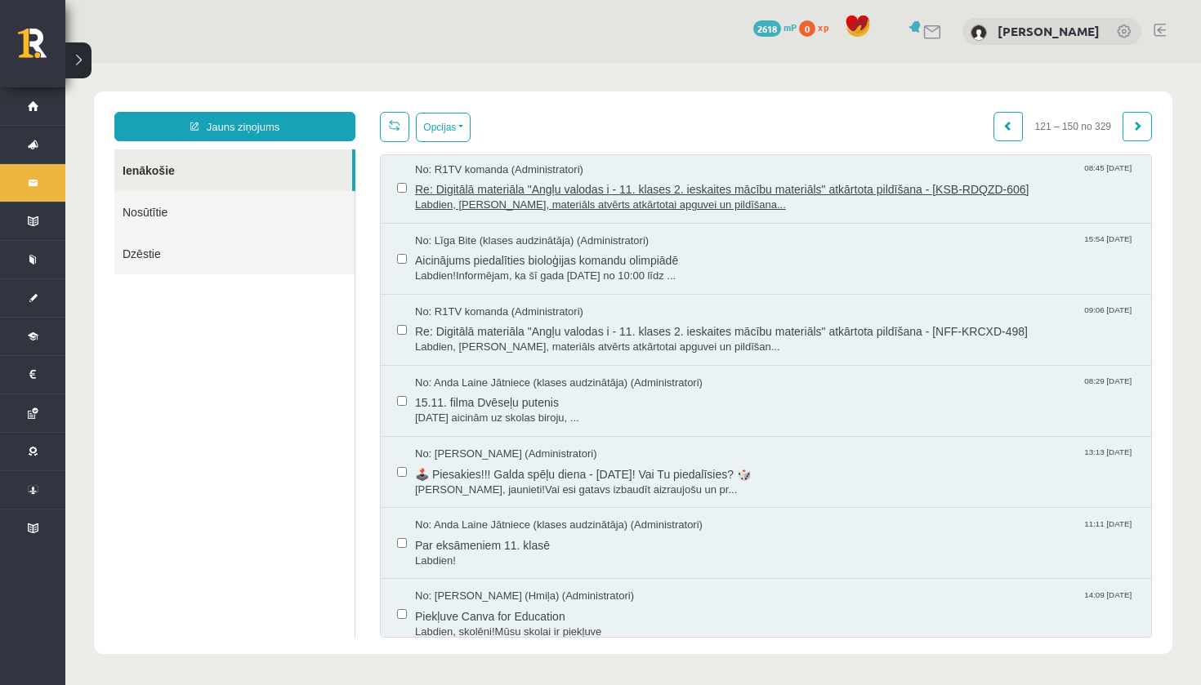
scroll to position [1434, 0]
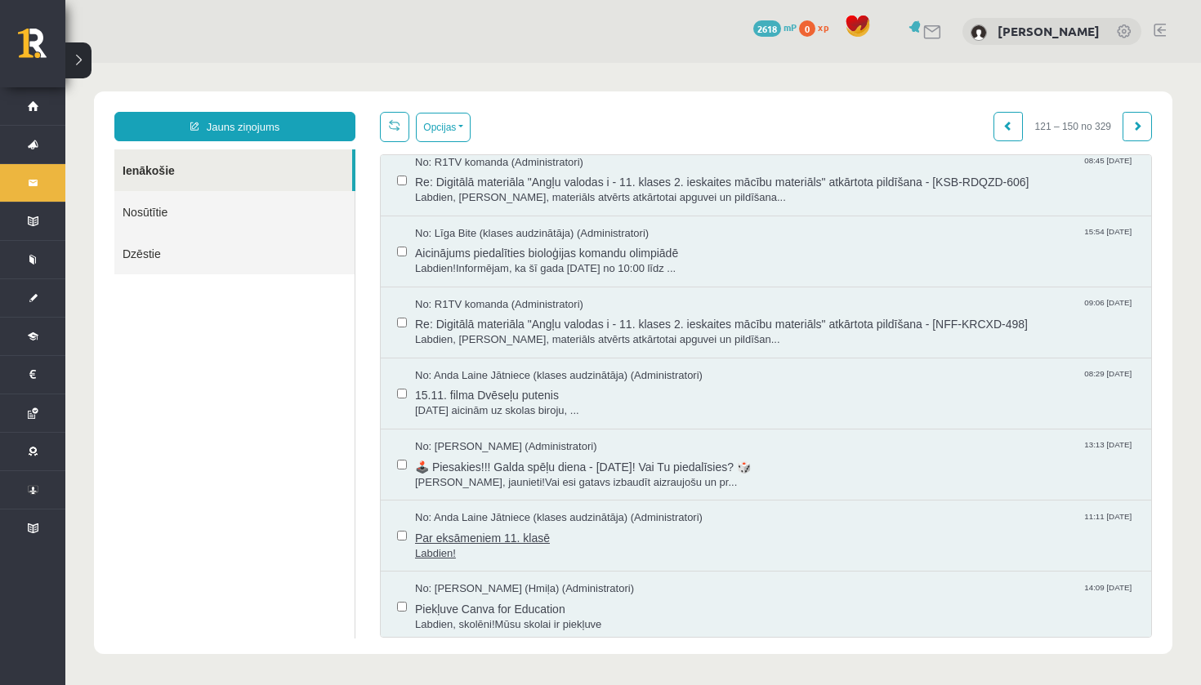
click at [514, 526] on span "Par eksāmeniem 11. klasē" at bounding box center [775, 536] width 720 height 20
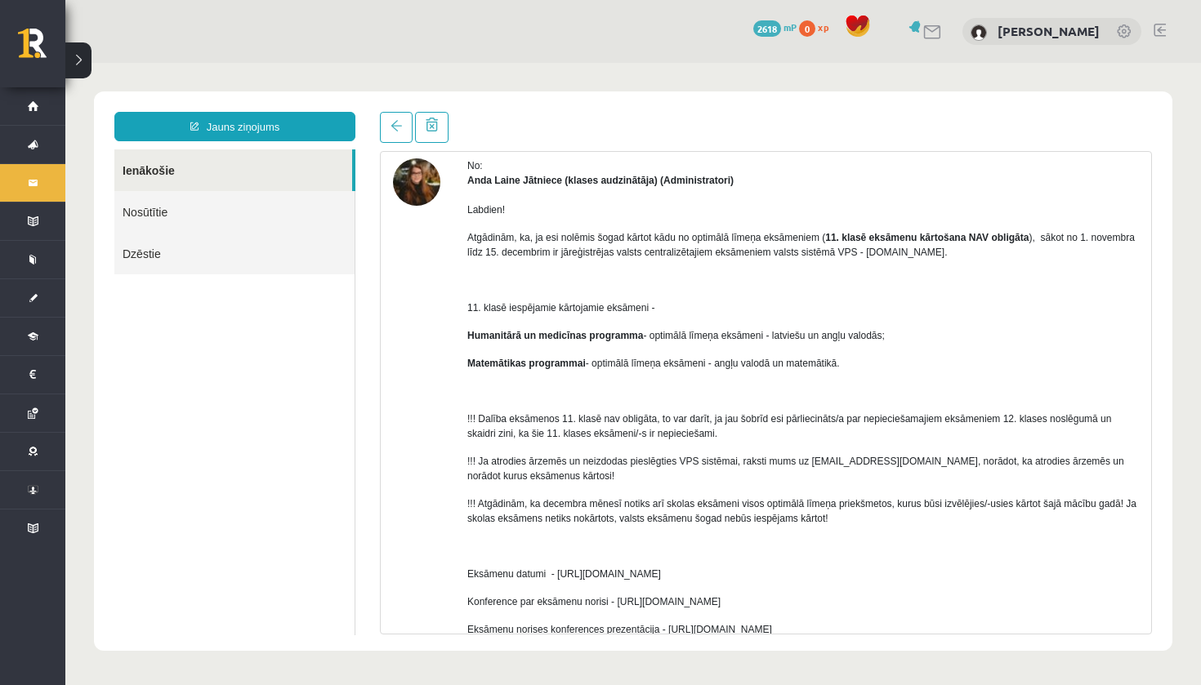
scroll to position [0, 0]
click at [1060, 279] on p at bounding box center [802, 280] width 671 height 15
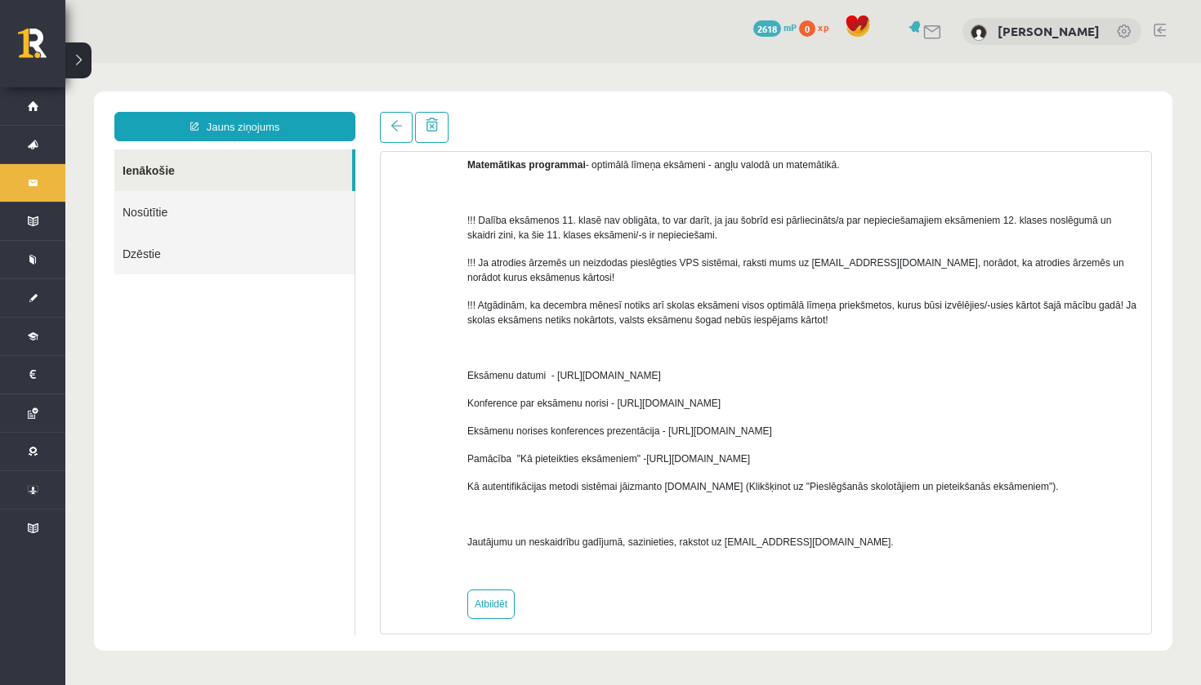
scroll to position [264, 0]
click at [406, 127] on link at bounding box center [396, 127] width 33 height 31
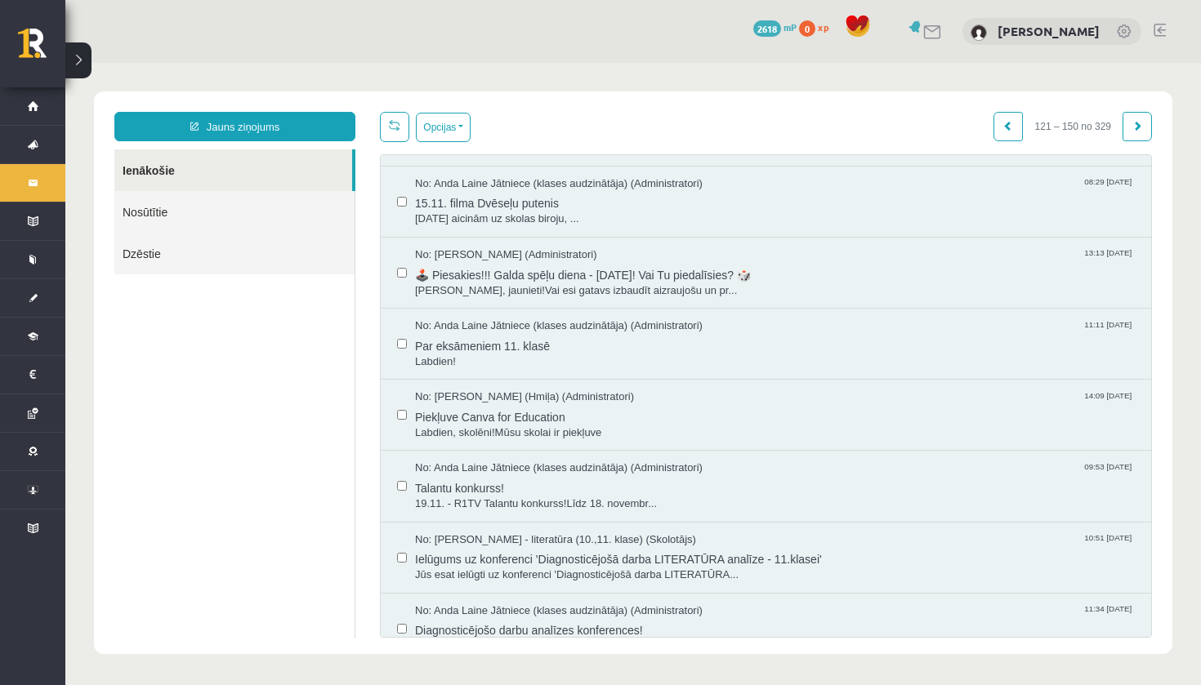
scroll to position [1625, 0]
click at [571, 335] on span "Par eksāmeniem 11. klasē" at bounding box center [775, 345] width 720 height 20
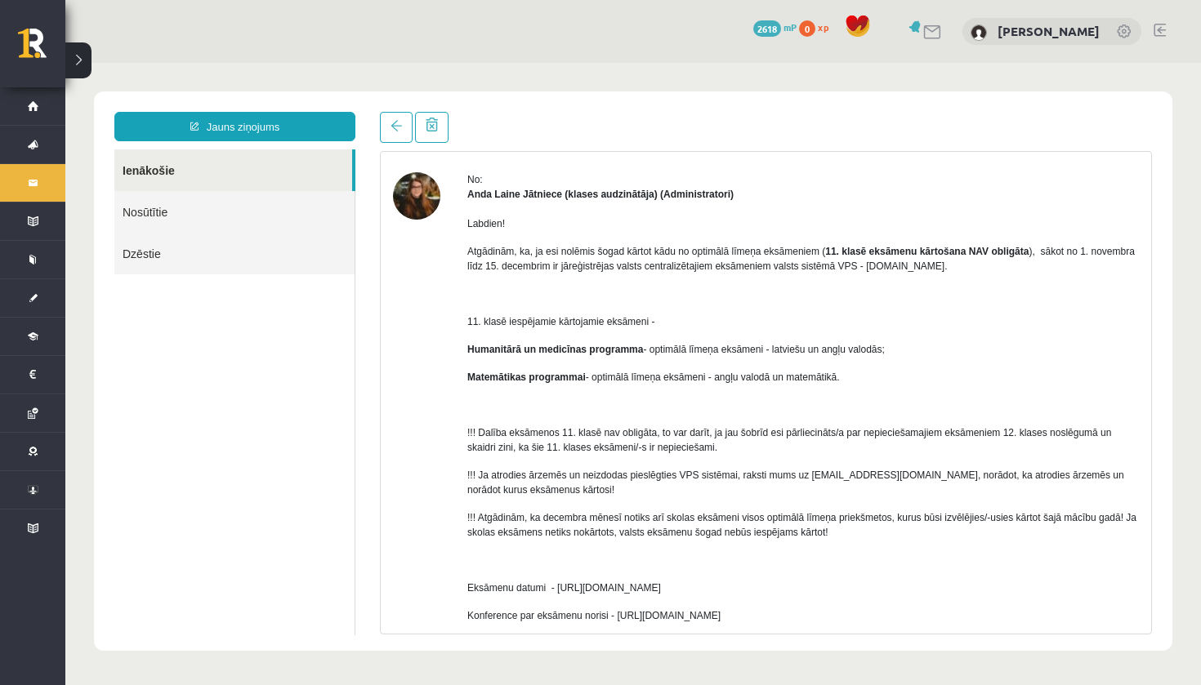
scroll to position [54, 0]
